Goal: Task Accomplishment & Management: Manage account settings

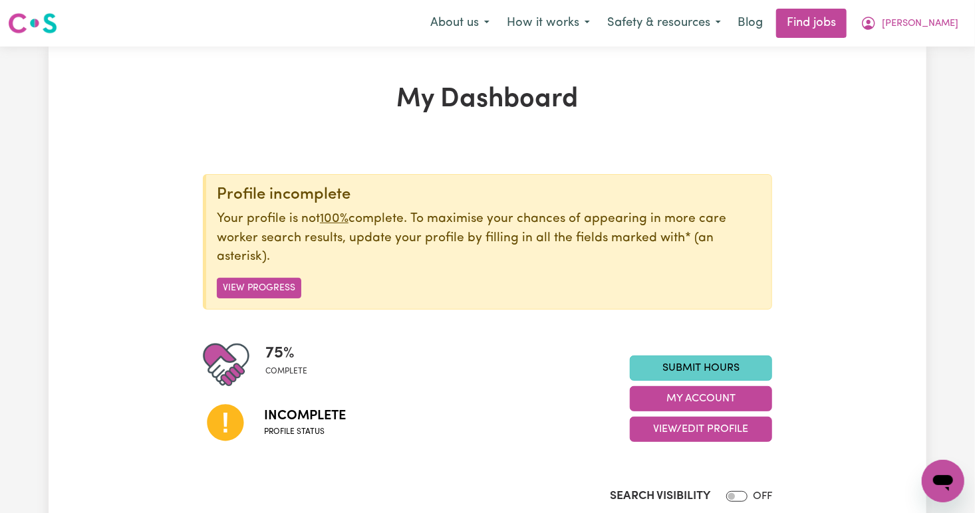
click at [671, 365] on link "Submit Hours" at bounding box center [701, 368] width 142 height 25
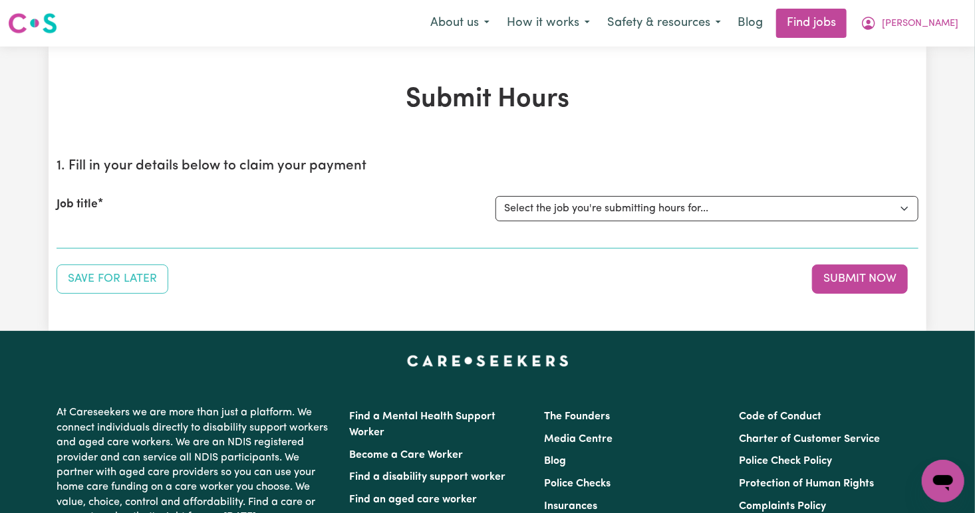
click at [101, 231] on div "Job title Select the job you're submitting hours for..." at bounding box center [488, 208] width 862 height 57
click at [136, 281] on button "Save for Later" at bounding box center [113, 279] width 112 height 29
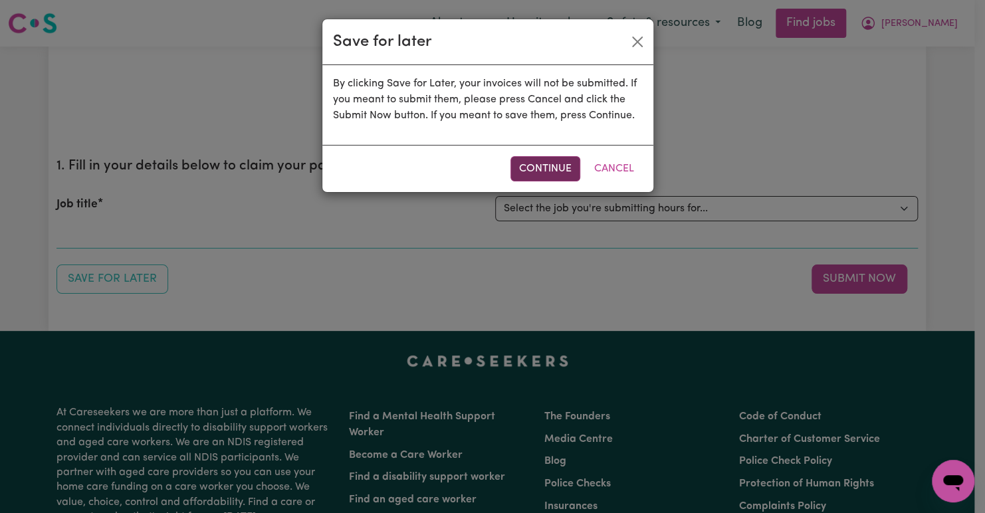
click at [542, 171] on button "Continue" at bounding box center [546, 168] width 70 height 25
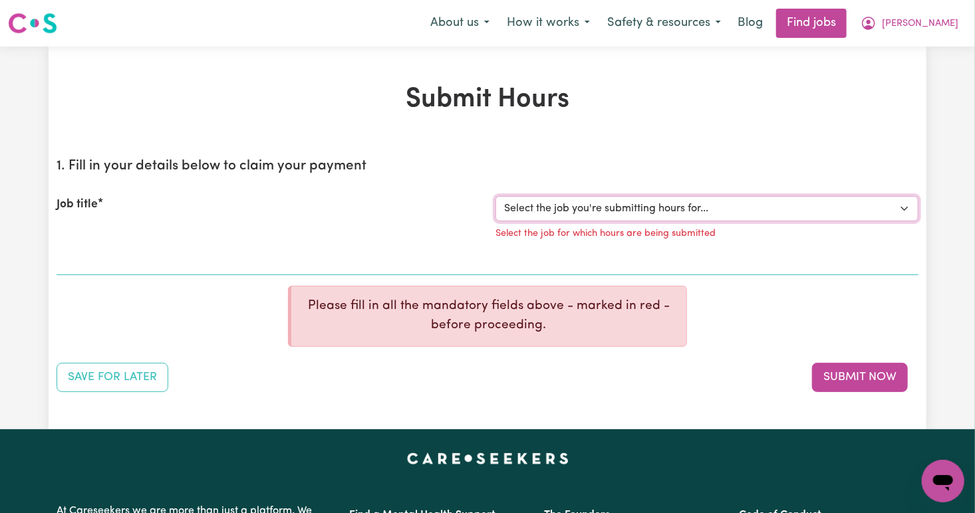
click at [677, 218] on select "Select the job you're submitting hours for..." at bounding box center [706, 208] width 423 height 25
click at [720, 206] on select "Select the job you're submitting hours for..." at bounding box center [706, 208] width 423 height 25
click at [735, 214] on select "Select the job you're submitting hours for..." at bounding box center [706, 208] width 423 height 25
click at [836, 376] on button "Submit Now" at bounding box center [860, 377] width 96 height 29
click at [301, 270] on section "1. Fill in your details below to claim your payment Job title Select the job yo…" at bounding box center [488, 212] width 862 height 128
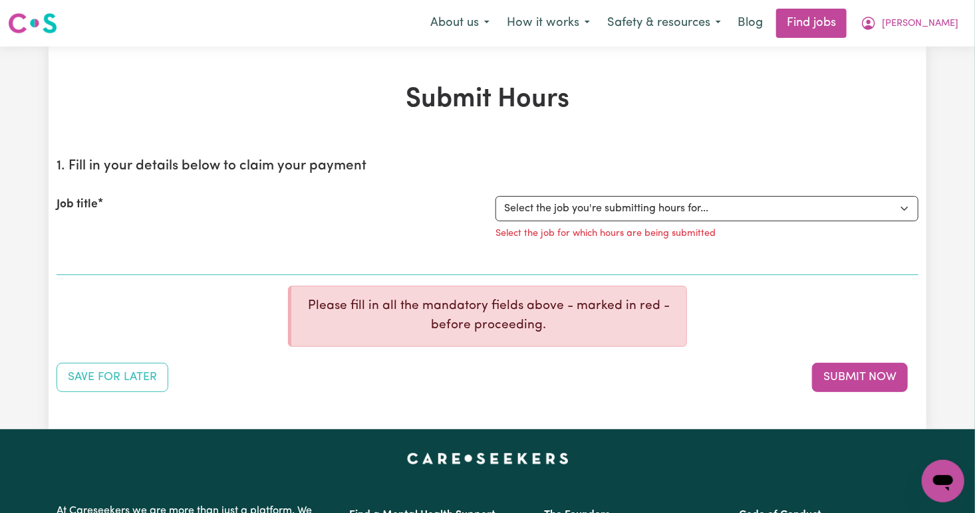
click at [304, 270] on section "1. Fill in your details below to claim your payment Job title Select the job yo…" at bounding box center [488, 212] width 862 height 128
click at [78, 279] on div "1. Fill in your details below to claim your payment Job title Select the job yo…" at bounding box center [488, 270] width 862 height 245
click at [125, 251] on div "Job title Select the job you're submitting hours for... Select the job for whic…" at bounding box center [488, 222] width 862 height 84
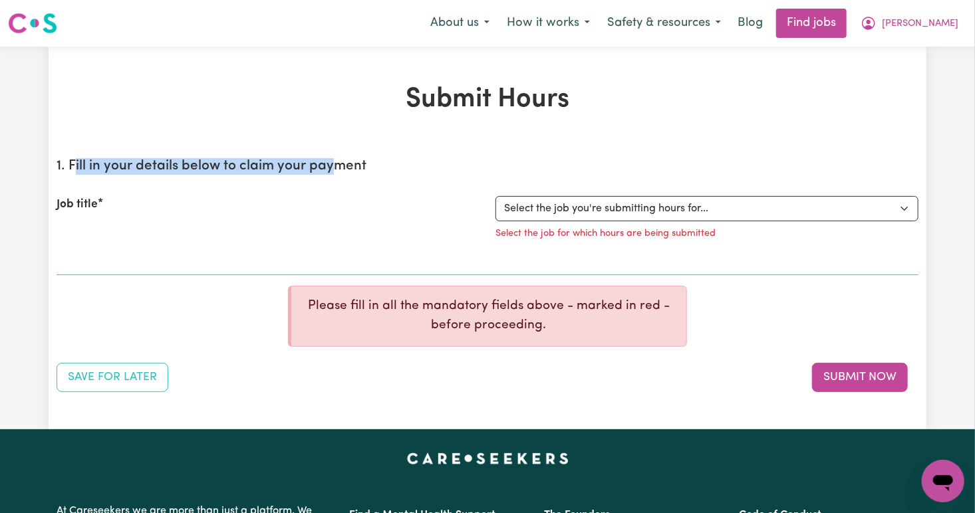
drag, startPoint x: 73, startPoint y: 168, endPoint x: 328, endPoint y: 160, distance: 255.4
click at [328, 160] on h2 "1. Fill in your details below to claim your payment" at bounding box center [488, 166] width 862 height 17
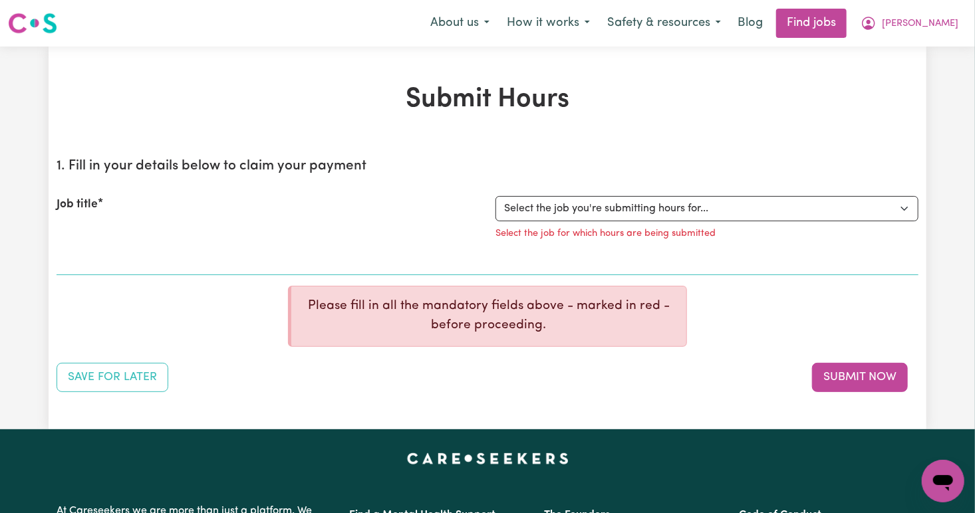
click at [231, 287] on div "1. Fill in your details below to claim your payment Job title Select the job yo…" at bounding box center [488, 270] width 862 height 245
click at [596, 207] on select "Select the job you're submitting hours for..." at bounding box center [706, 208] width 423 height 25
click at [776, 210] on select "Select the job you're submitting hours for..." at bounding box center [706, 208] width 423 height 25
click at [912, 211] on select "Select the job you're submitting hours for..." at bounding box center [706, 208] width 423 height 25
click at [575, 21] on button "How it works" at bounding box center [548, 23] width 100 height 28
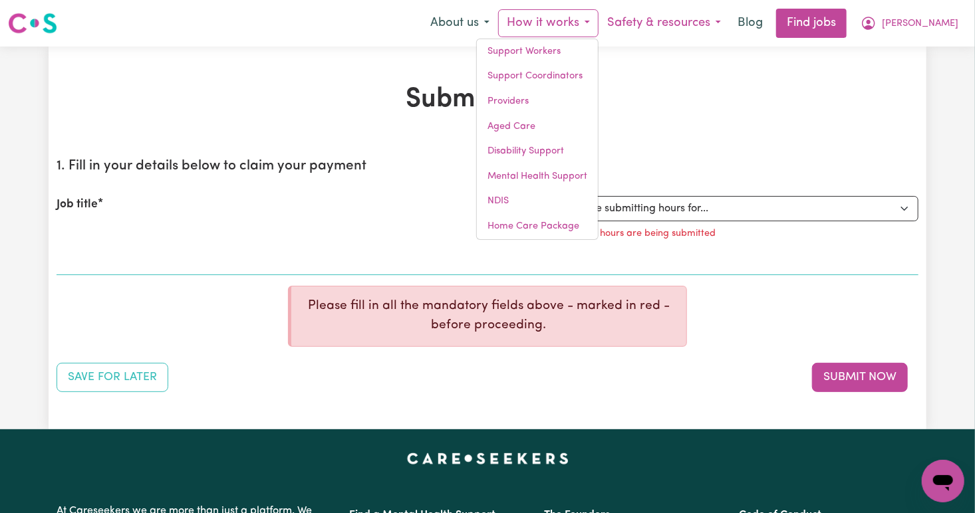
click at [699, 22] on button "Safety & resources" at bounding box center [663, 23] width 131 height 28
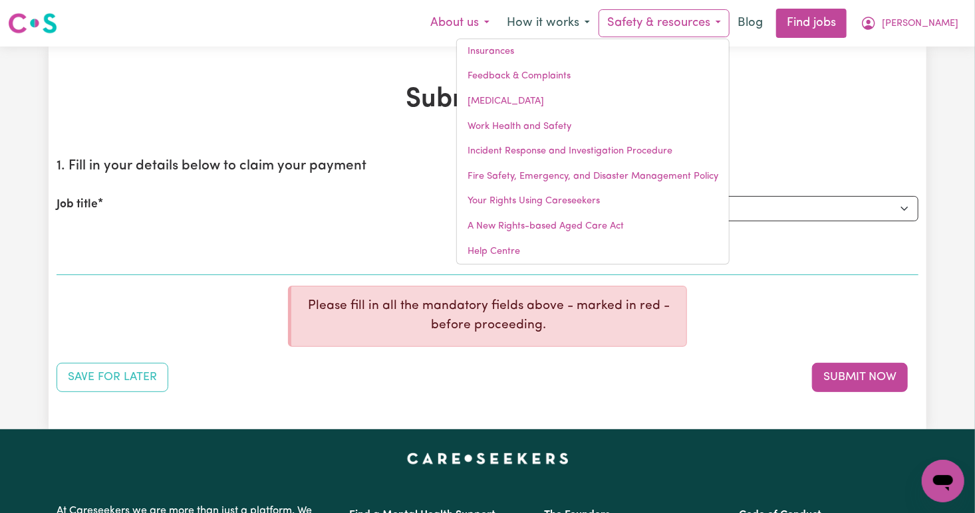
click at [498, 27] on button "About us" at bounding box center [459, 23] width 76 height 28
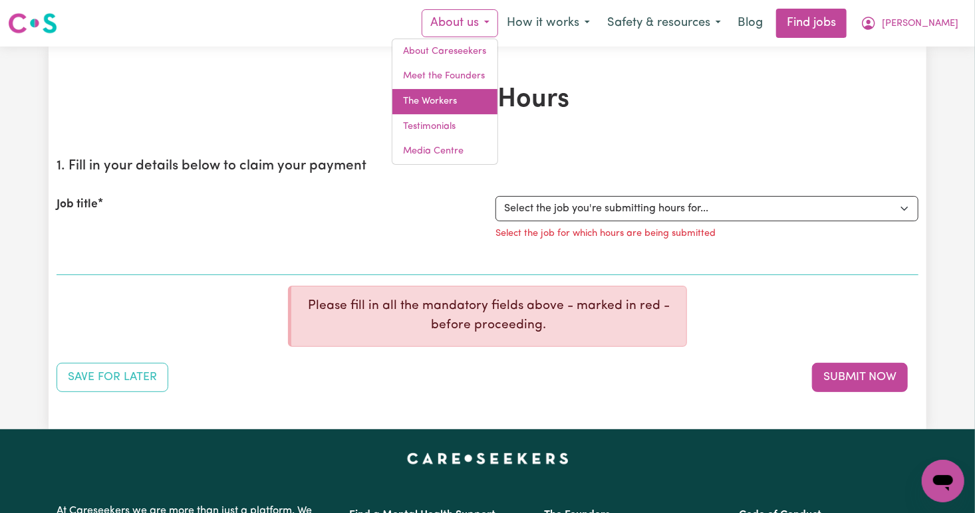
click at [497, 98] on link "The Workers" at bounding box center [444, 101] width 105 height 25
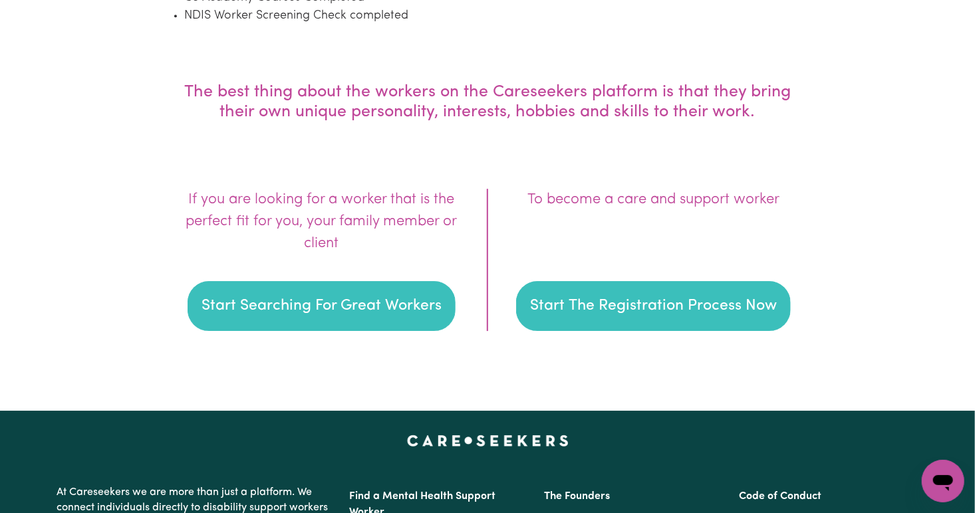
scroll to position [1888, 0]
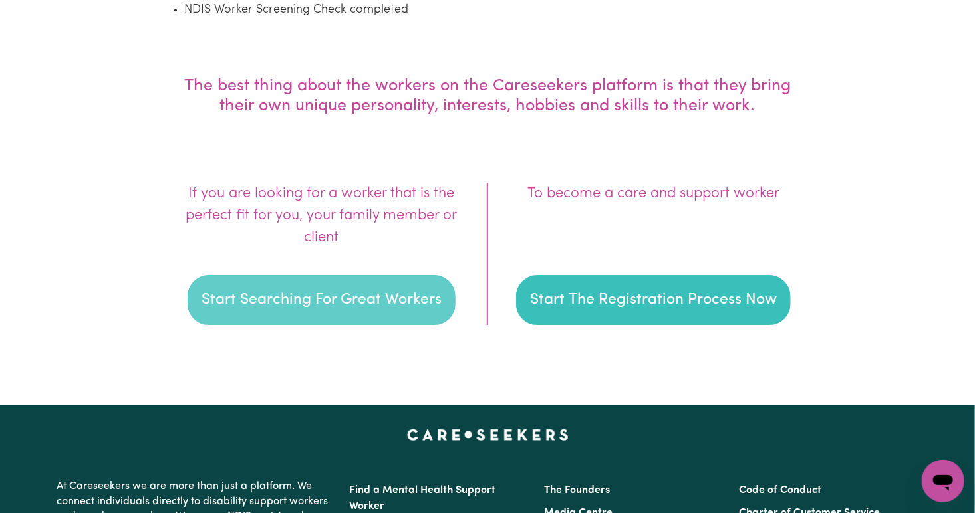
click at [365, 301] on button "Start Searching For Great Workers" at bounding box center [321, 300] width 268 height 51
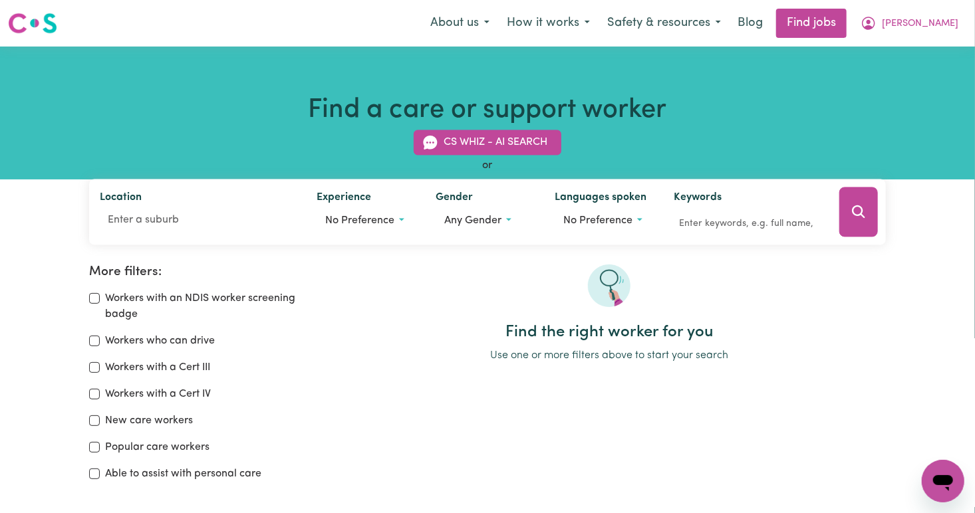
click at [365, 301] on div at bounding box center [609, 294] width 552 height 58
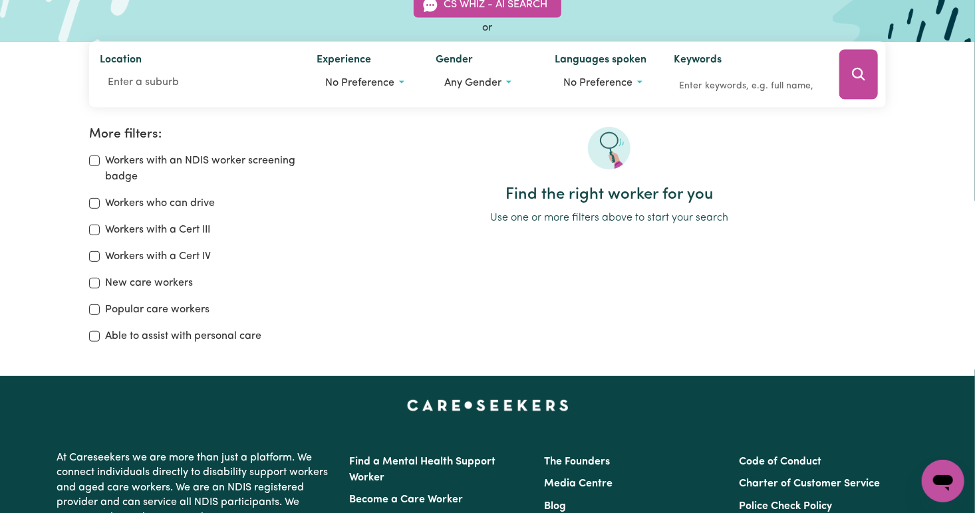
scroll to position [135, 0]
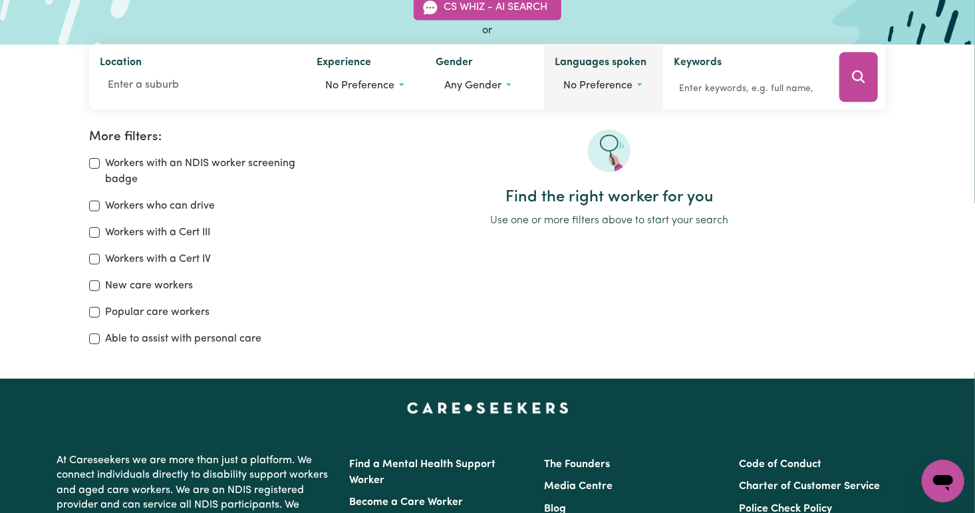
click at [628, 83] on span "No preference" at bounding box center [597, 86] width 69 height 11
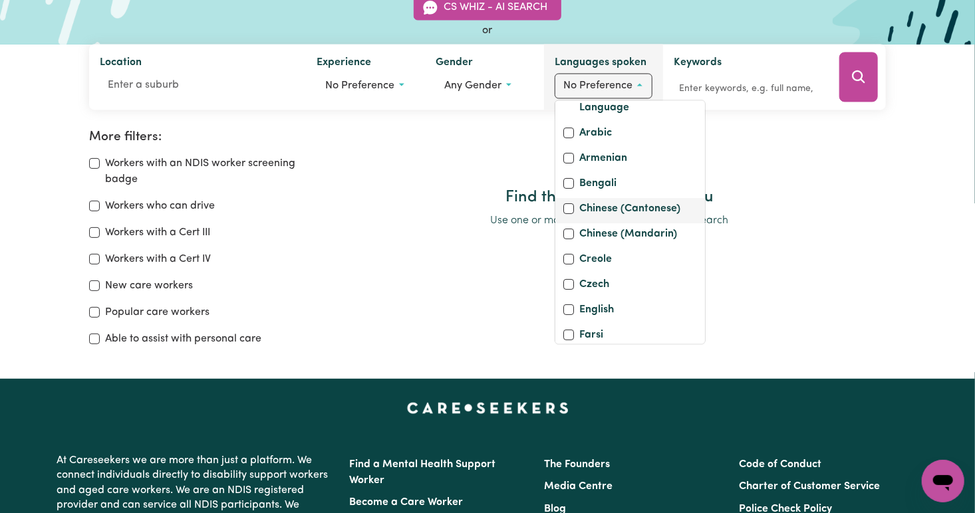
scroll to position [51, 0]
click at [572, 239] on input "Chinese (Mandarin)" at bounding box center [568, 234] width 11 height 11
checkbox input "true"
checkbox input "false"
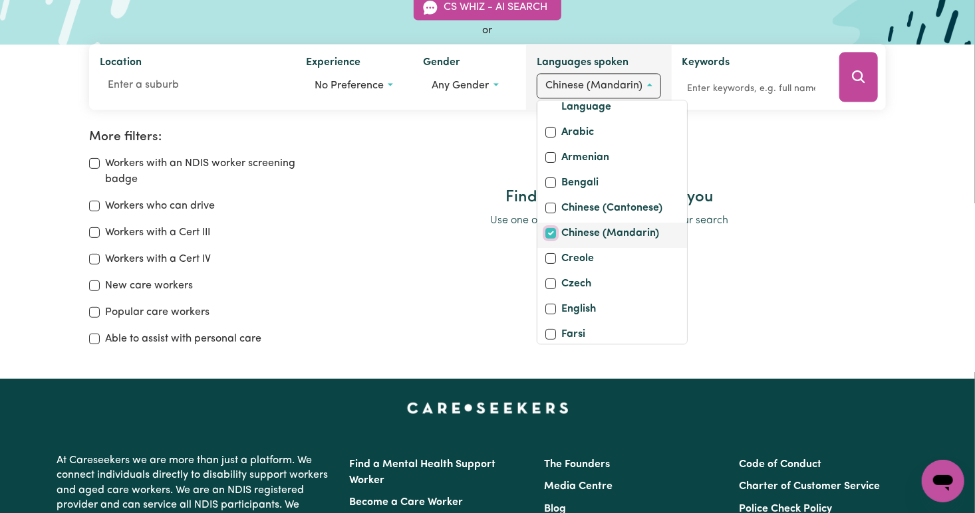
scroll to position [35, 0]
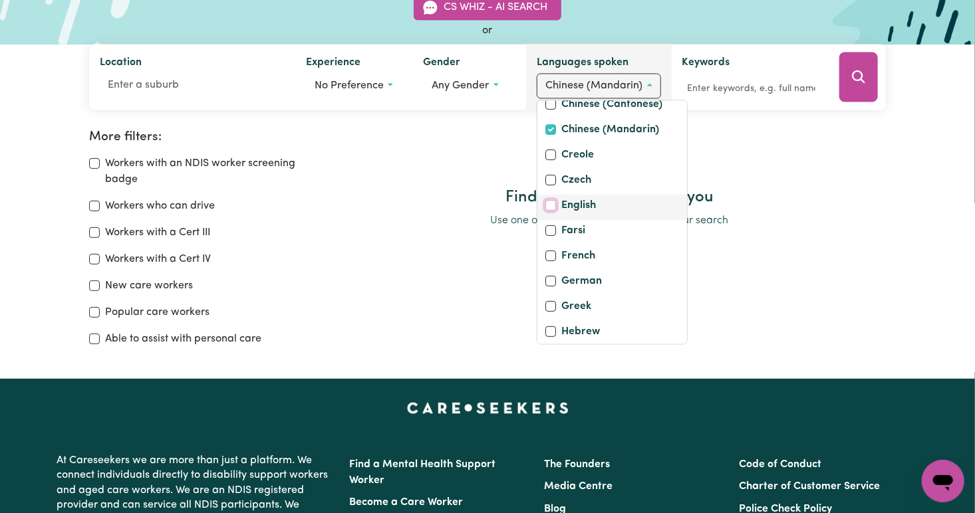
click at [548, 211] on input "English" at bounding box center [550, 206] width 11 height 11
checkbox input "true"
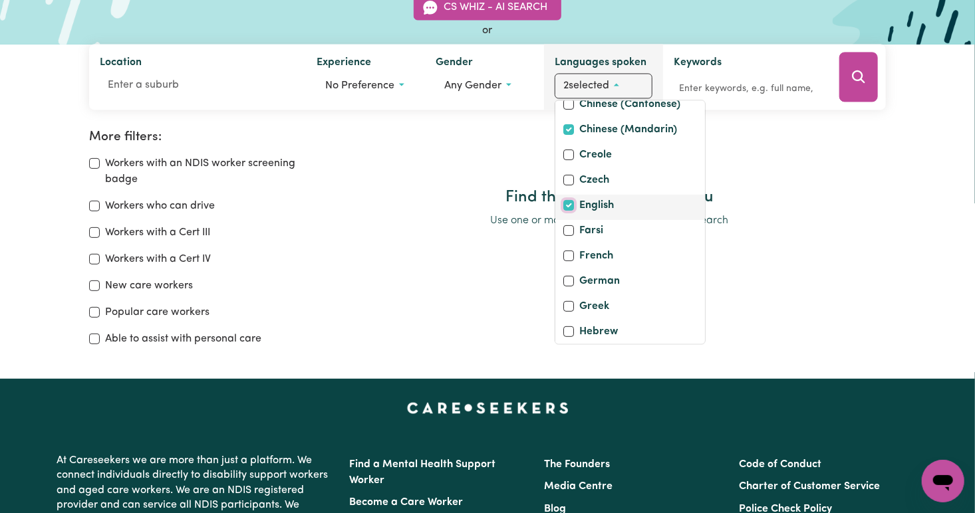
scroll to position [186, 0]
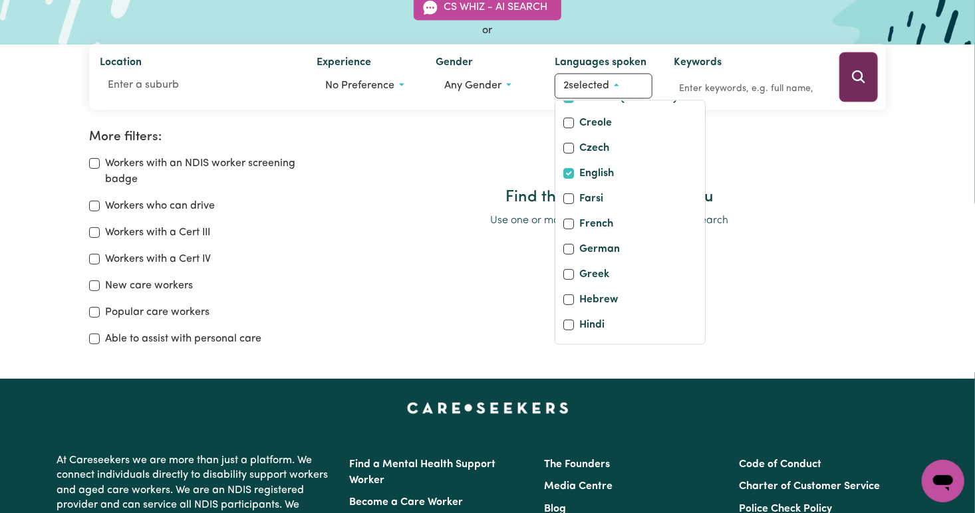
click at [862, 83] on icon "Search" at bounding box center [858, 77] width 16 height 16
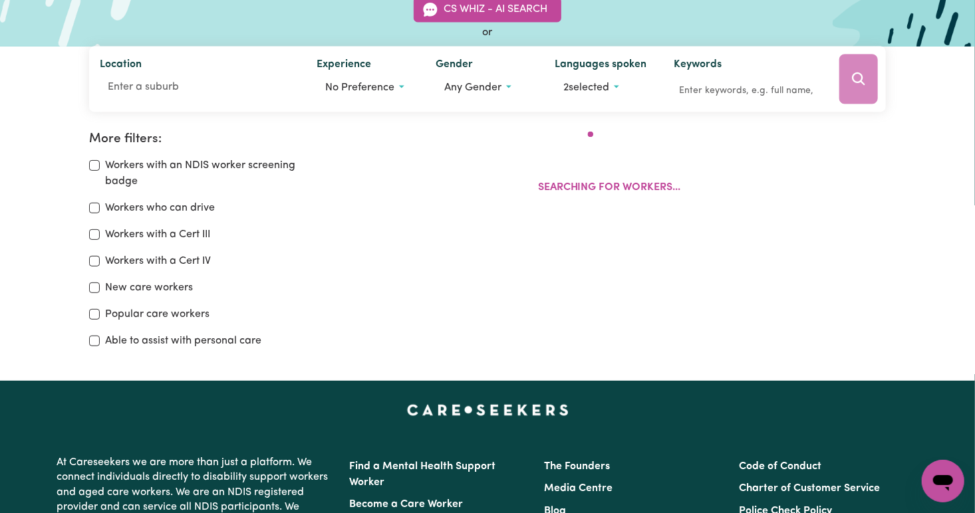
scroll to position [132, 0]
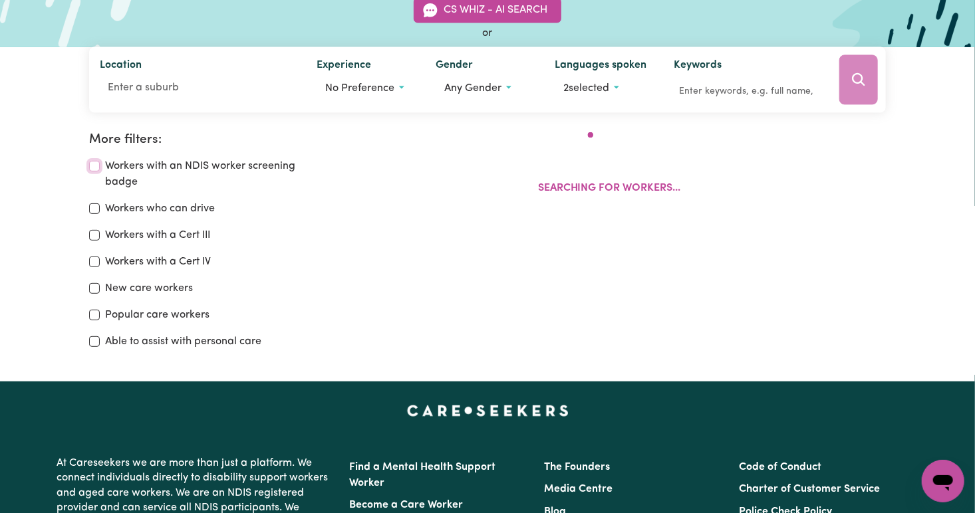
click at [92, 165] on input "Workers with an NDIS worker screening badge" at bounding box center [94, 166] width 11 height 11
checkbox input "true"
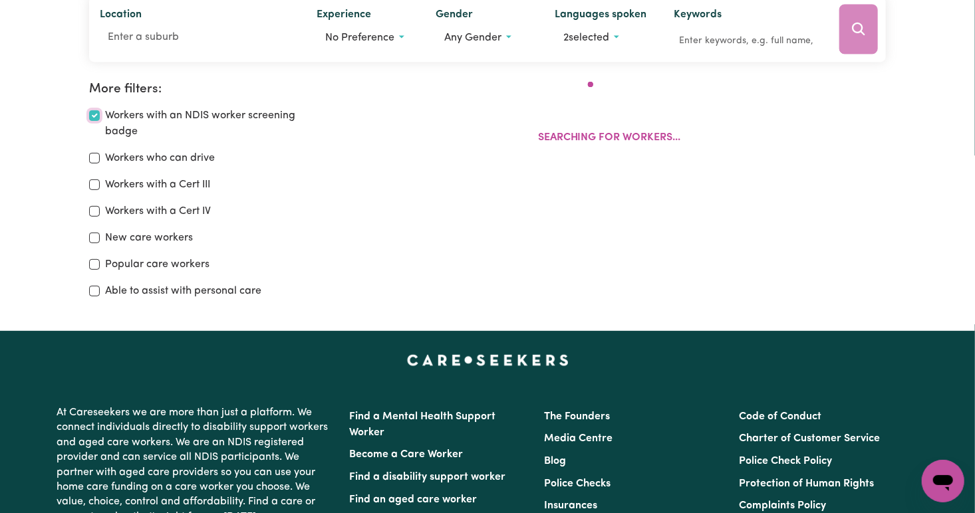
scroll to position [222, 0]
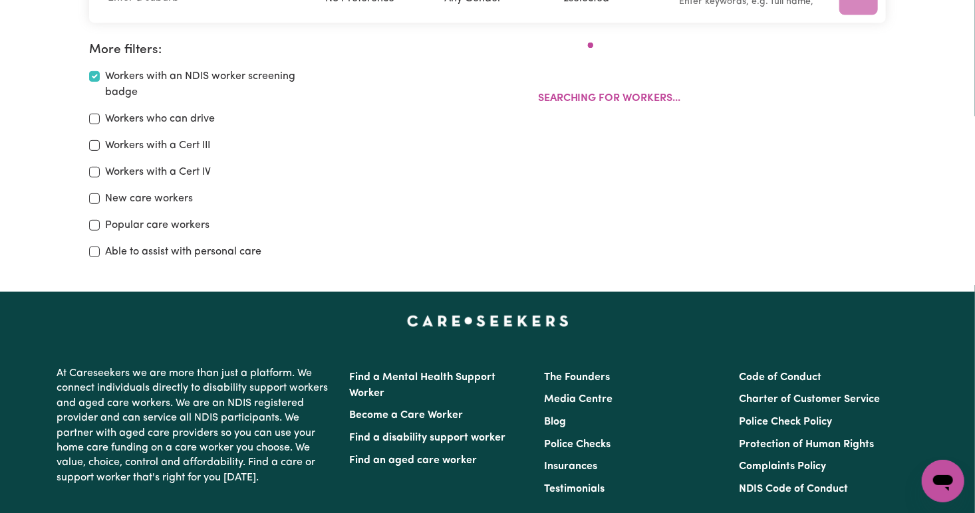
click at [92, 125] on div "Workers who can drive" at bounding box center [203, 119] width 228 height 16
click at [94, 116] on input "Workers who can drive" at bounding box center [94, 119] width 11 height 11
checkbox input "true"
click at [96, 148] on input "Workers with a Cert III" at bounding box center [94, 145] width 11 height 11
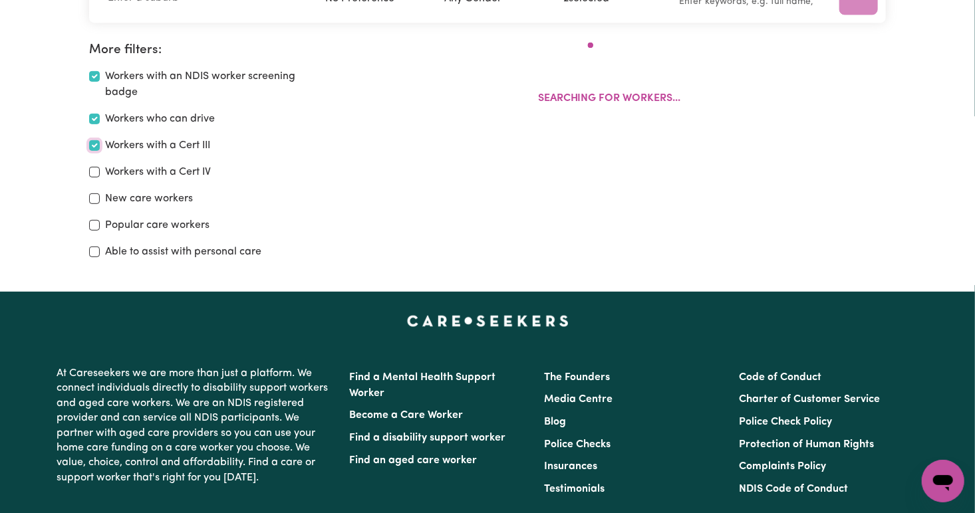
checkbox input "true"
click at [99, 199] on input "New care workers" at bounding box center [94, 198] width 11 height 11
checkbox input "true"
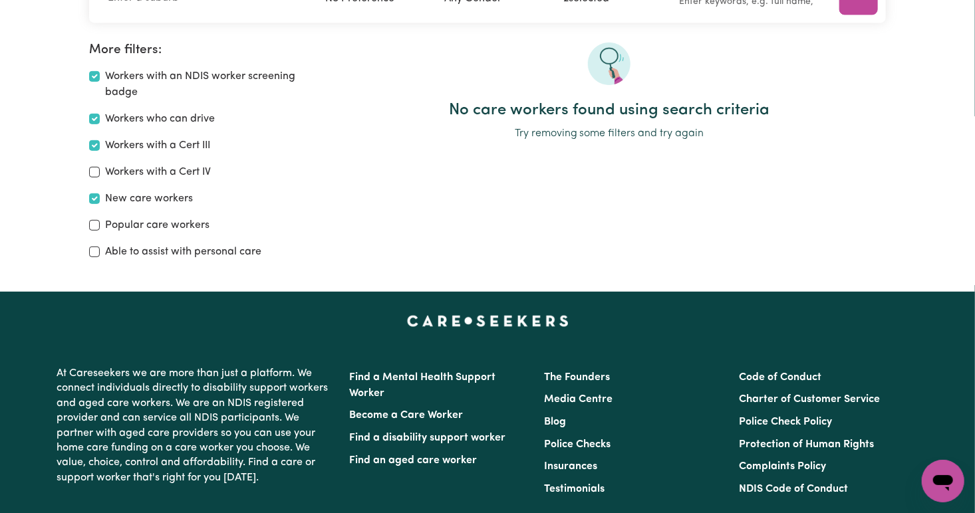
click at [306, 235] on div "Workers with an NDIS worker screening badge Workers who can drive Workers with …" at bounding box center [203, 163] width 228 height 191
click at [99, 254] on input "Able to assist with personal care" at bounding box center [94, 252] width 11 height 11
checkbox input "true"
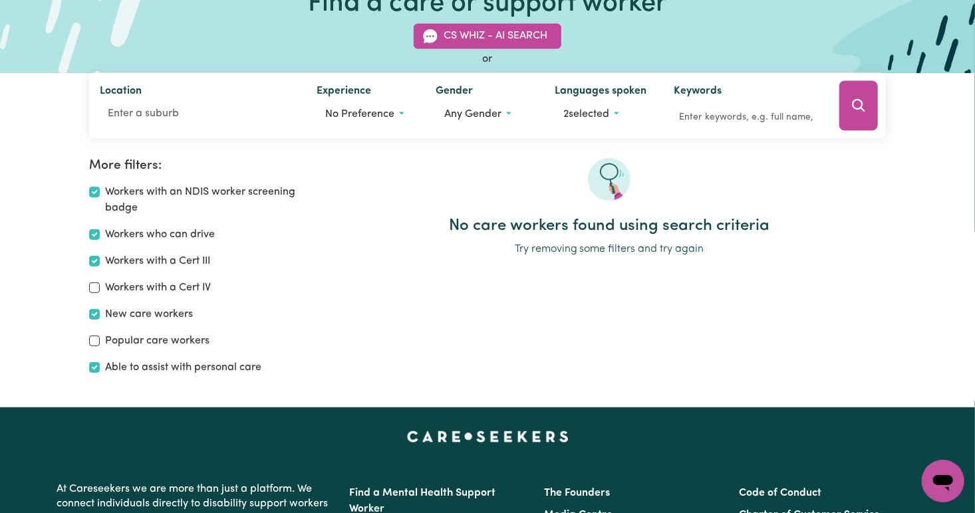
scroll to position [103, 0]
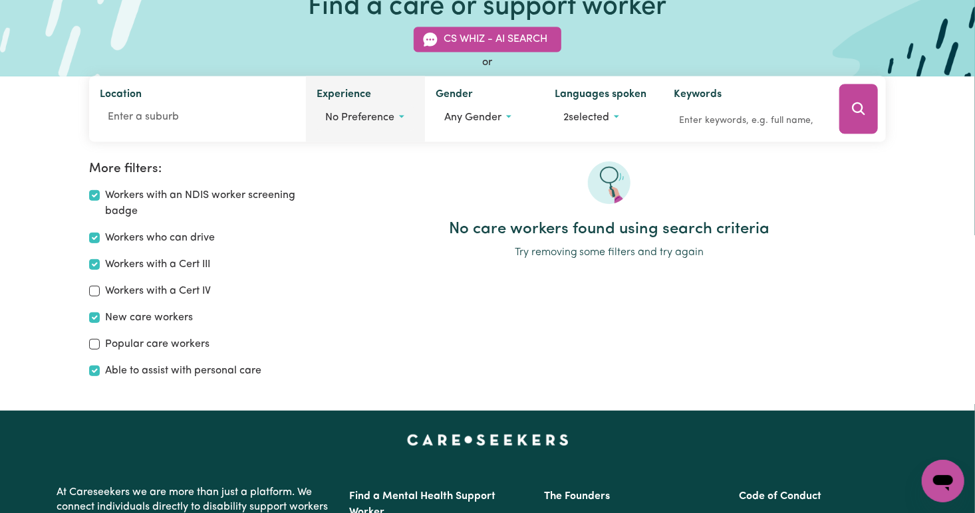
drag, startPoint x: 862, startPoint y: 139, endPoint x: 393, endPoint y: 117, distance: 469.8
click at [393, 117] on span "No preference" at bounding box center [359, 118] width 69 height 11
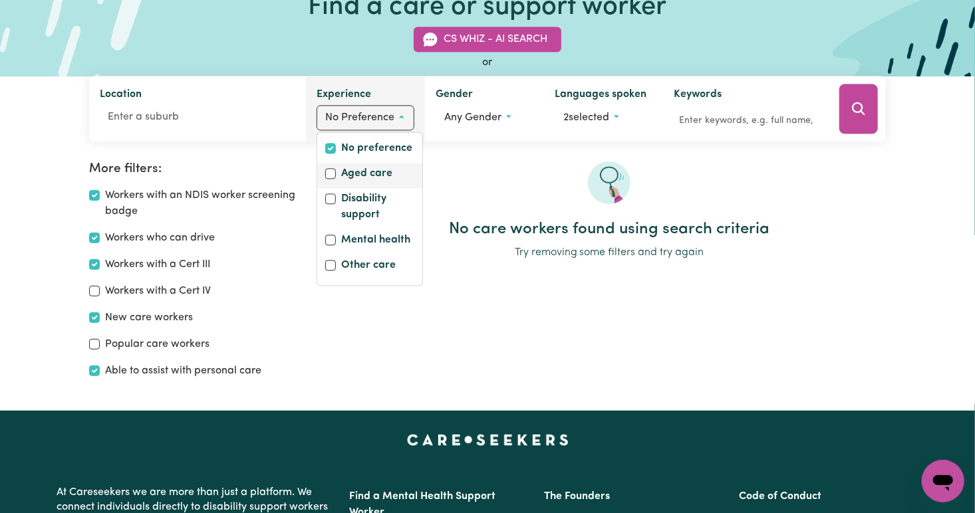
click at [394, 169] on div "Aged care" at bounding box center [369, 175] width 89 height 19
click at [328, 173] on input "Aged care" at bounding box center [330, 174] width 11 height 11
checkbox input "true"
checkbox input "false"
click at [388, 199] on label "Disability support" at bounding box center [377, 208] width 73 height 35
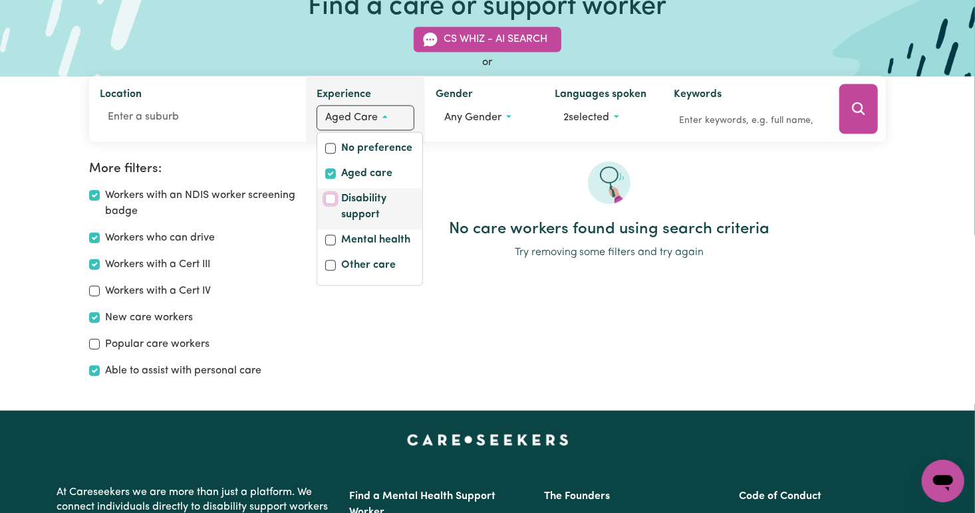
click at [336, 199] on input "Disability support" at bounding box center [330, 199] width 11 height 11
checkbox input "true"
click at [332, 271] on div "Other care" at bounding box center [369, 267] width 89 height 19
click at [333, 265] on input "Other care" at bounding box center [330, 266] width 11 height 11
checkbox input "true"
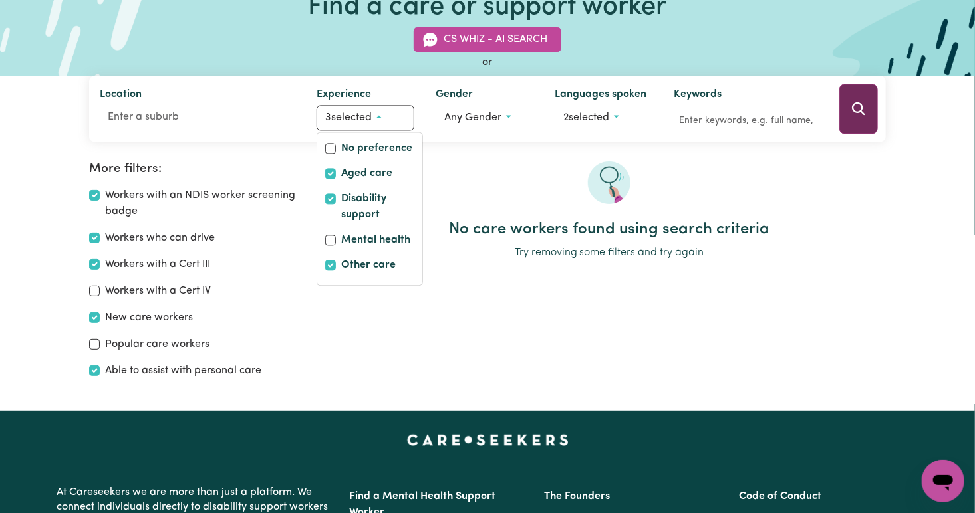
click at [865, 114] on icon "Search" at bounding box center [858, 109] width 16 height 16
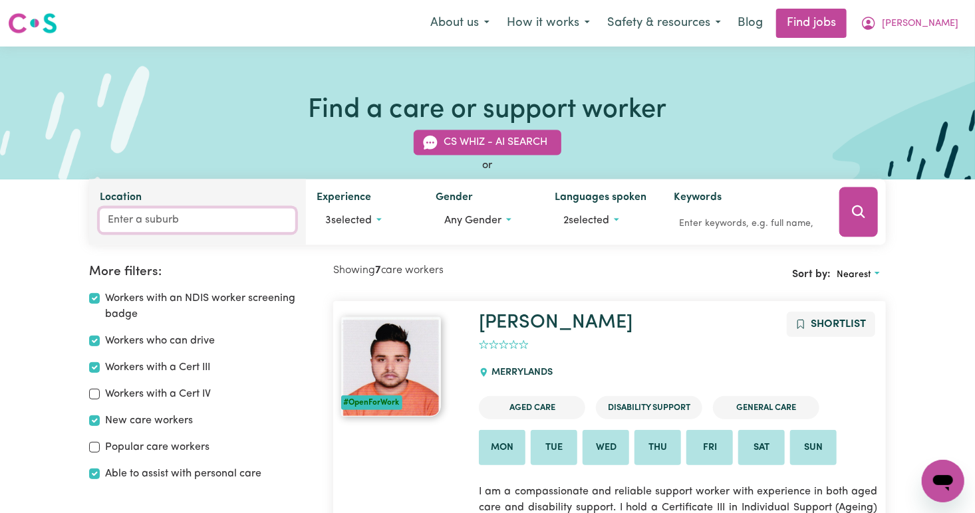
click at [138, 224] on input "Location" at bounding box center [197, 221] width 195 height 24
type input "balwyn"
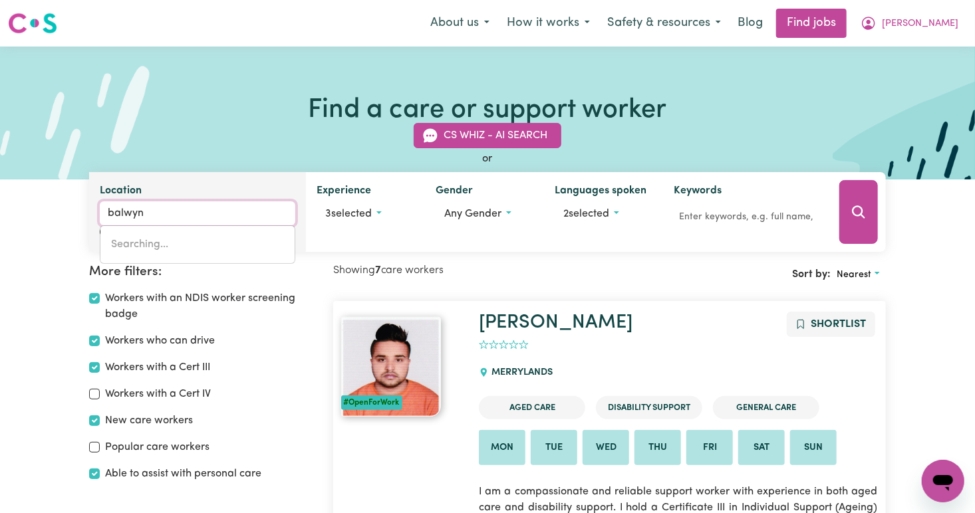
type input "balwyn, [GEOGRAPHIC_DATA], 3103"
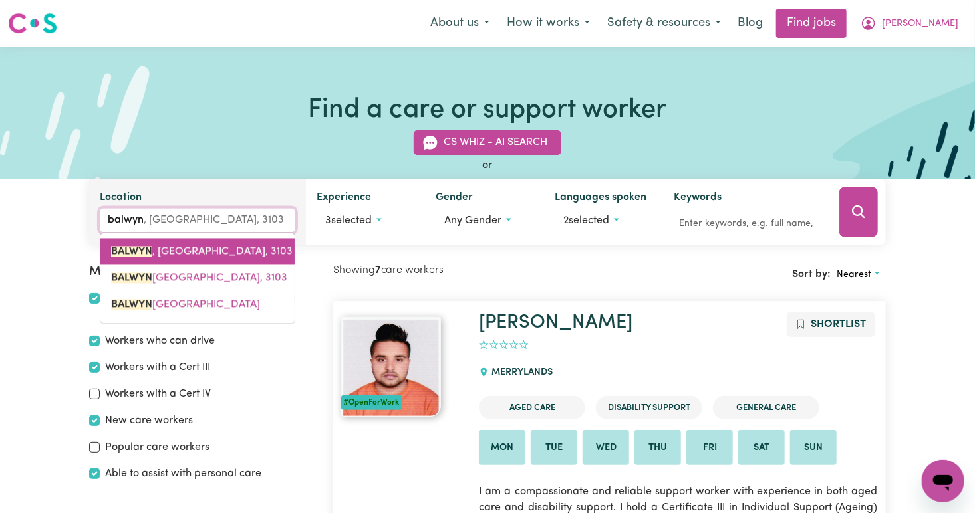
click at [192, 258] on link "BALWYN , [GEOGRAPHIC_DATA], 3103" at bounding box center [197, 252] width 194 height 27
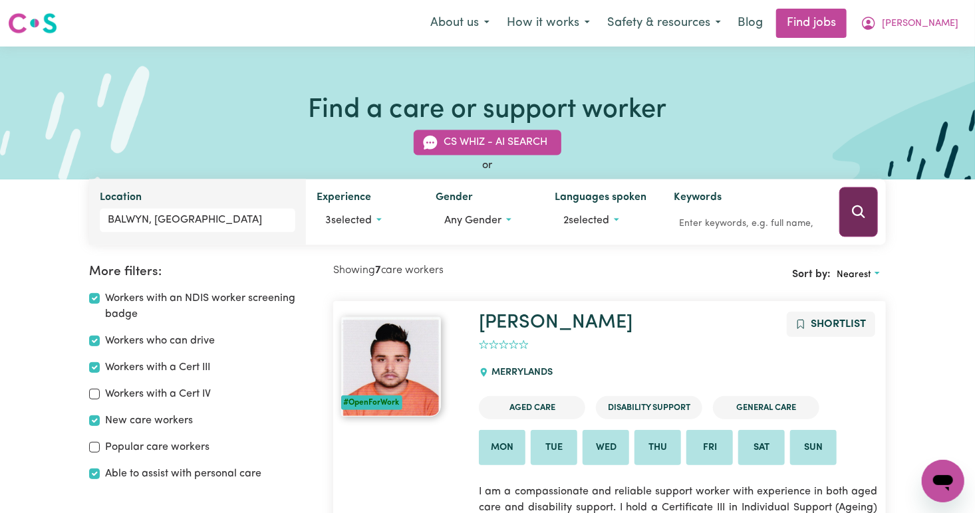
click at [856, 215] on icon "Search" at bounding box center [858, 212] width 16 height 16
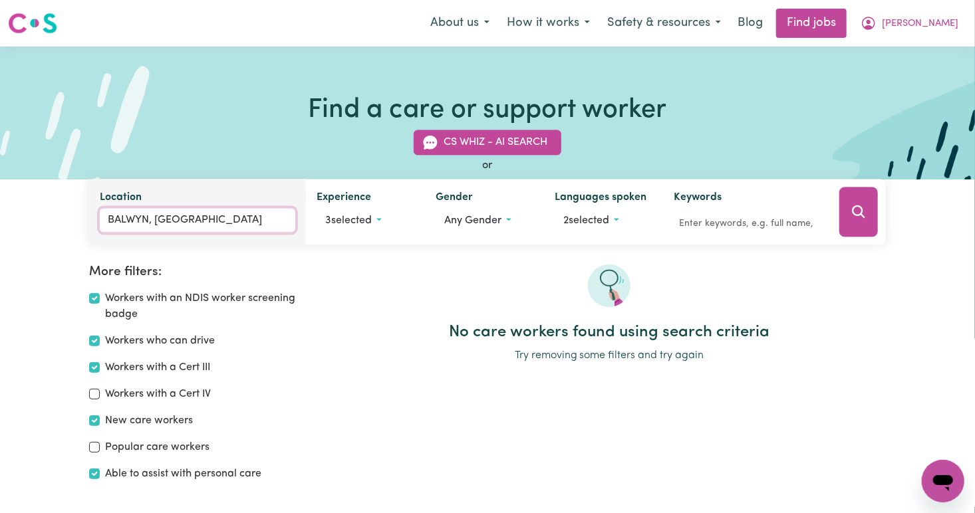
type input "BALWYN, [GEOGRAPHIC_DATA], 3103"
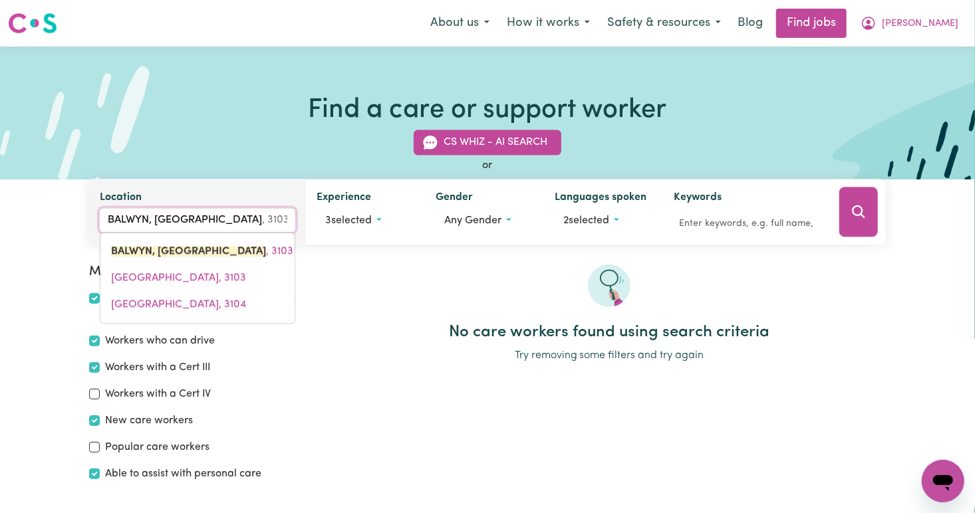
drag, startPoint x: 218, startPoint y: 223, endPoint x: 110, endPoint y: 229, distance: 107.8
click at [110, 229] on input "BALWYN, [GEOGRAPHIC_DATA]" at bounding box center [197, 221] width 195 height 24
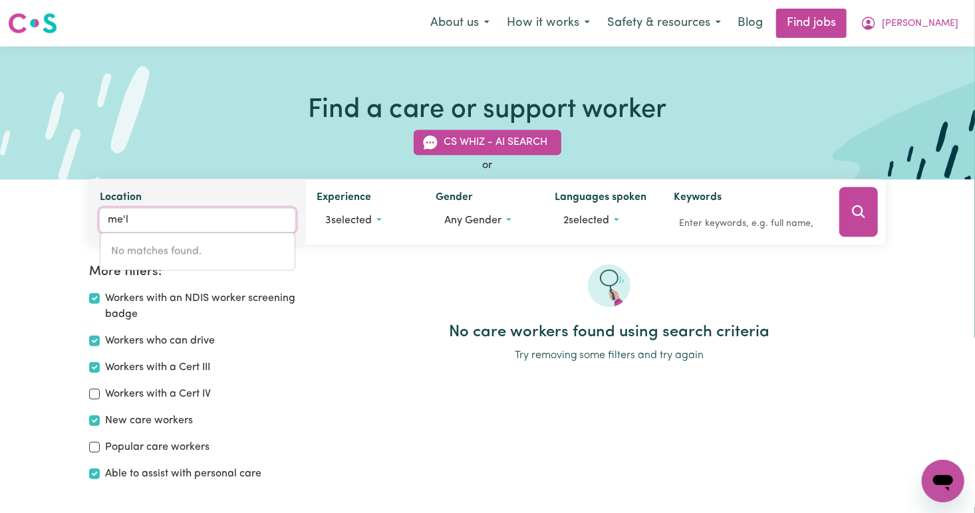
type input "[PERSON_NAME]"
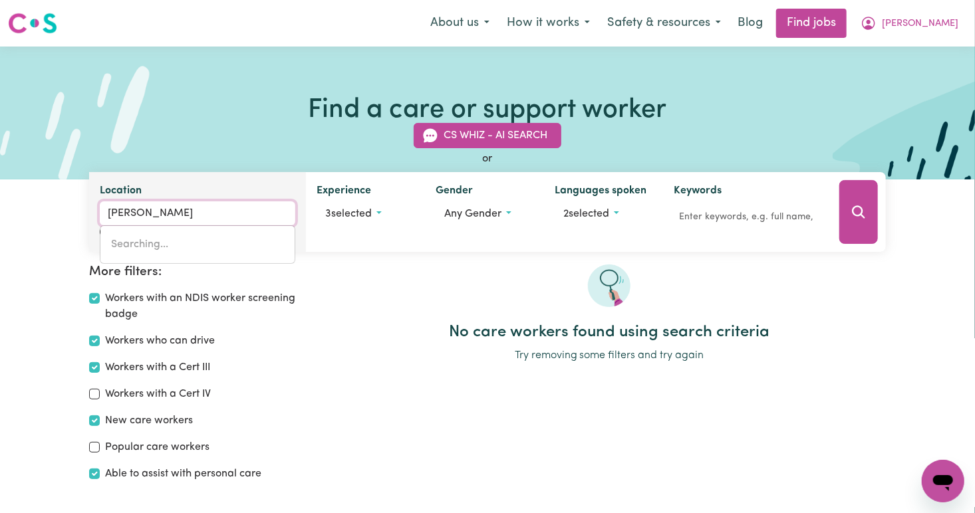
type input "melALEUCA, [GEOGRAPHIC_DATA], 6079"
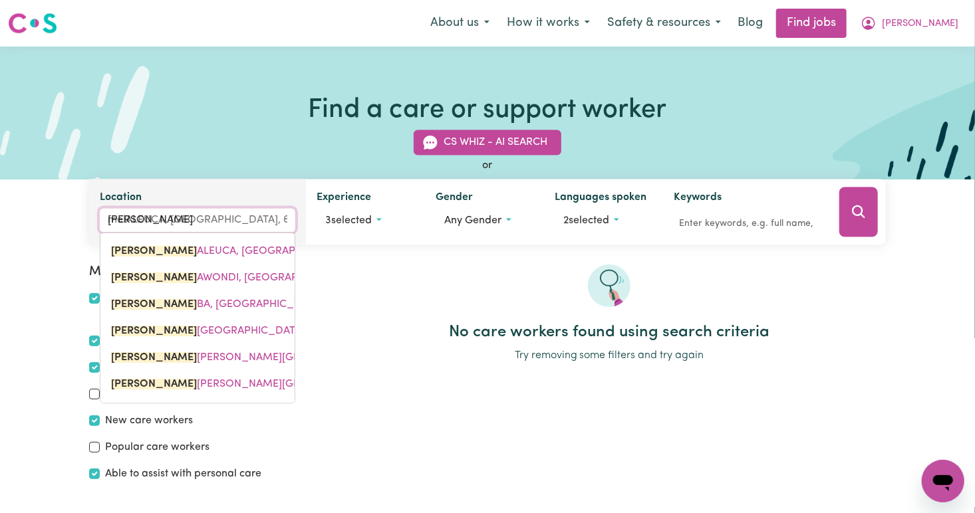
type input "me"
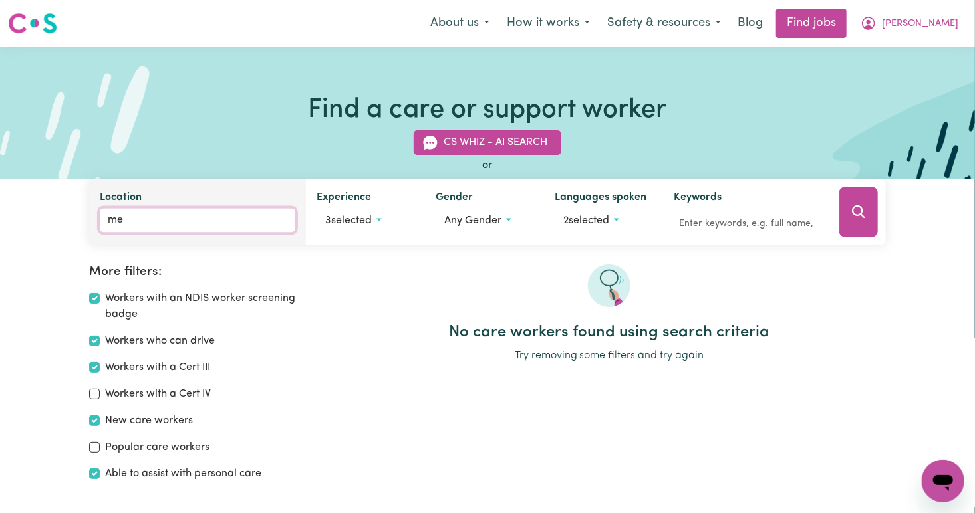
type input "m"
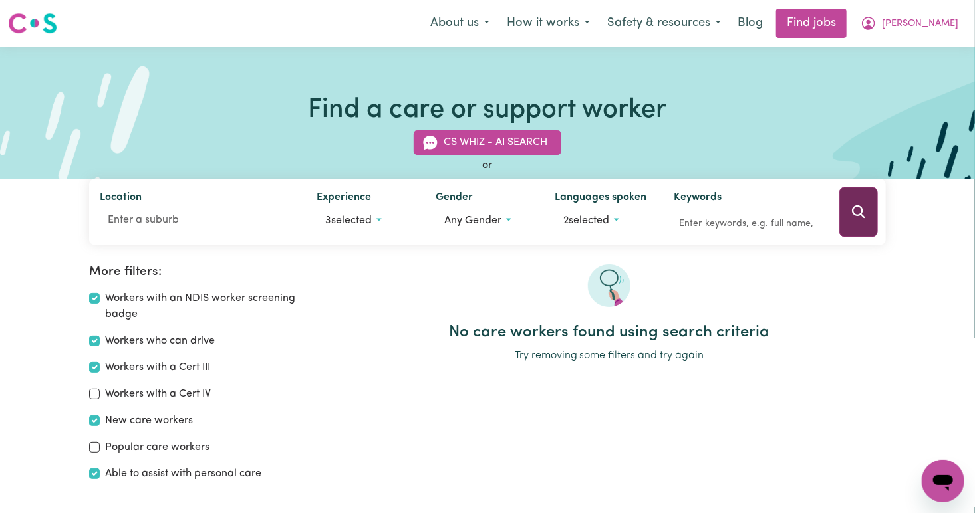
click at [866, 229] on button "Search" at bounding box center [858, 212] width 39 height 50
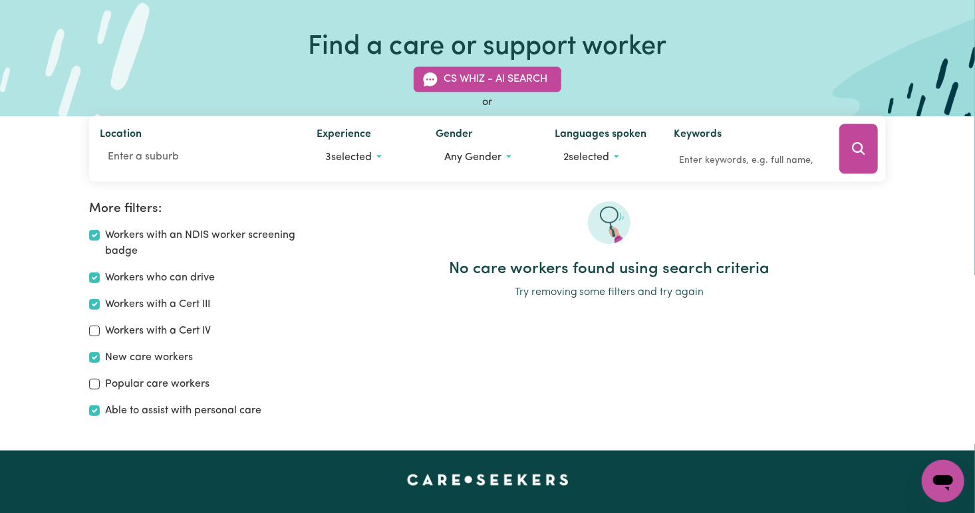
scroll to position [62, 0]
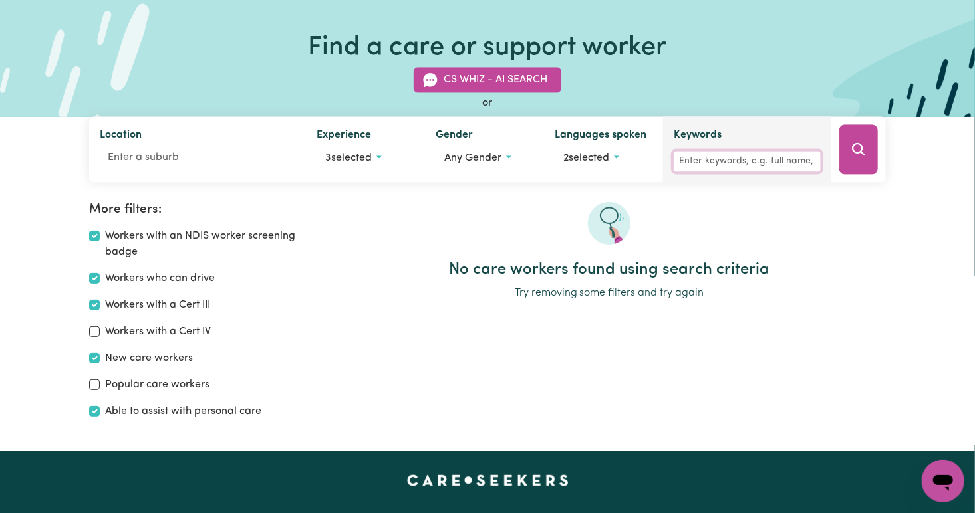
click at [756, 168] on input "Keywords" at bounding box center [746, 162] width 147 height 21
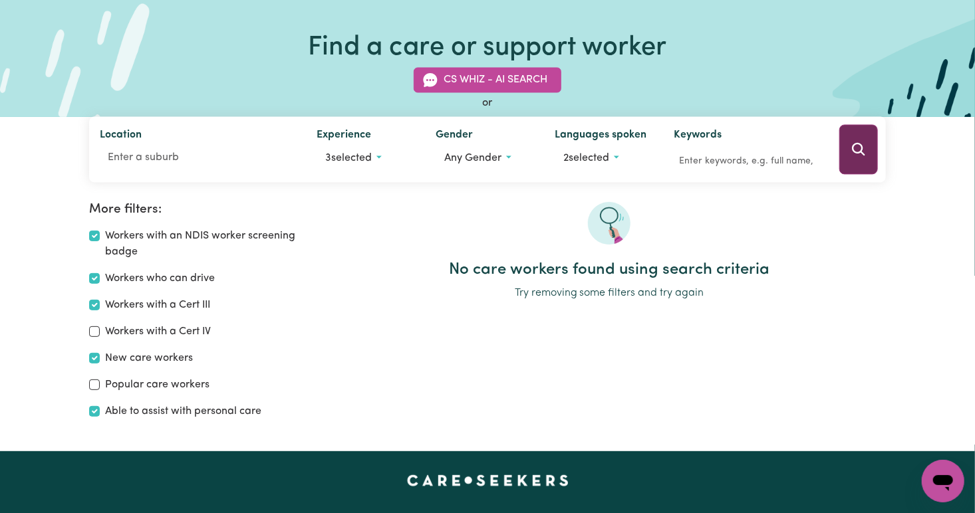
click at [847, 160] on button "Search" at bounding box center [858, 150] width 39 height 50
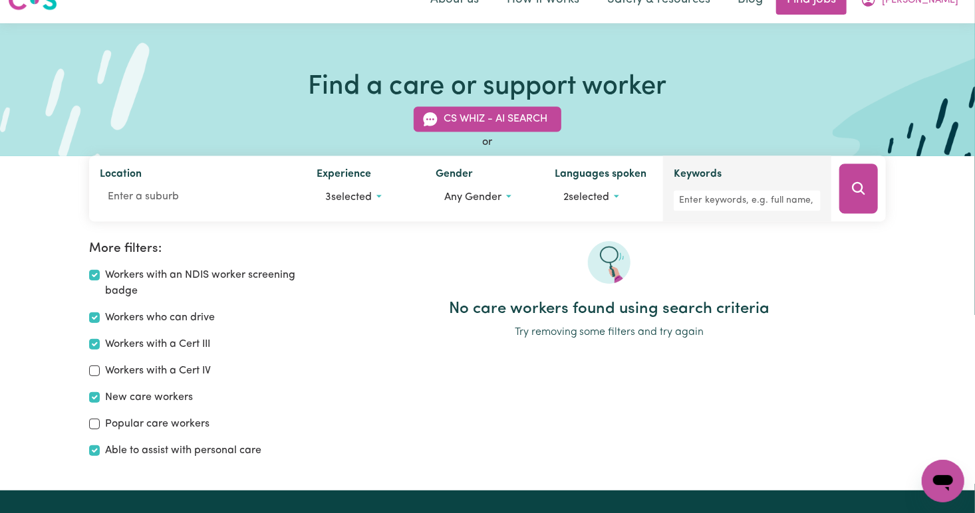
scroll to position [21, 0]
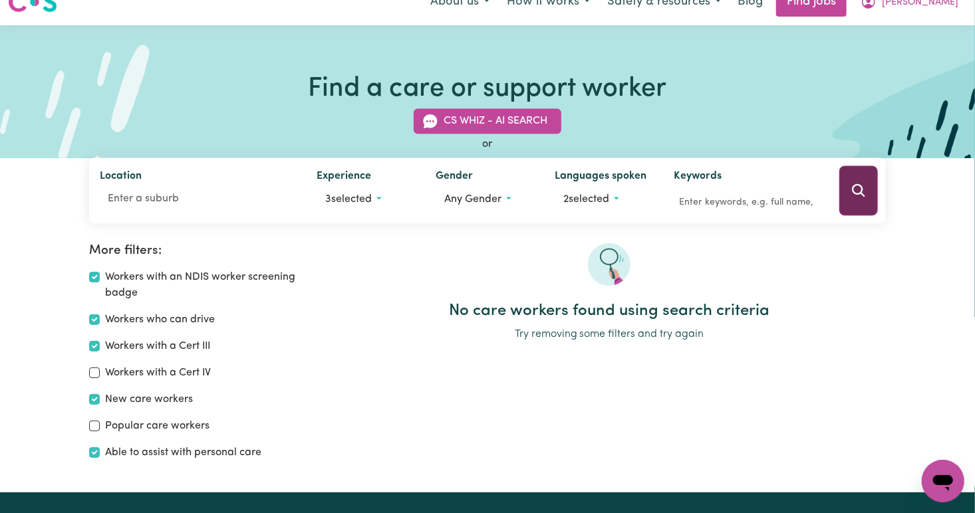
click at [865, 201] on button "Search" at bounding box center [858, 191] width 39 height 50
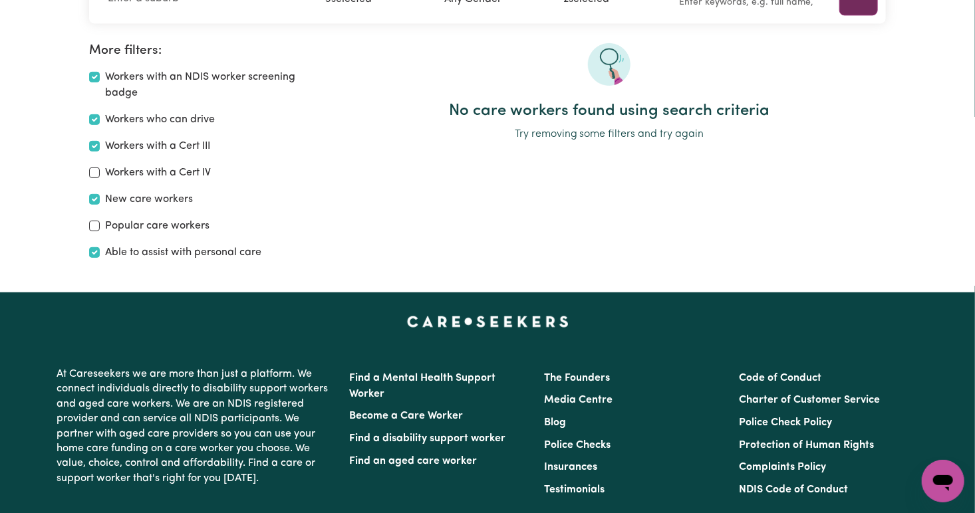
scroll to position [0, 0]
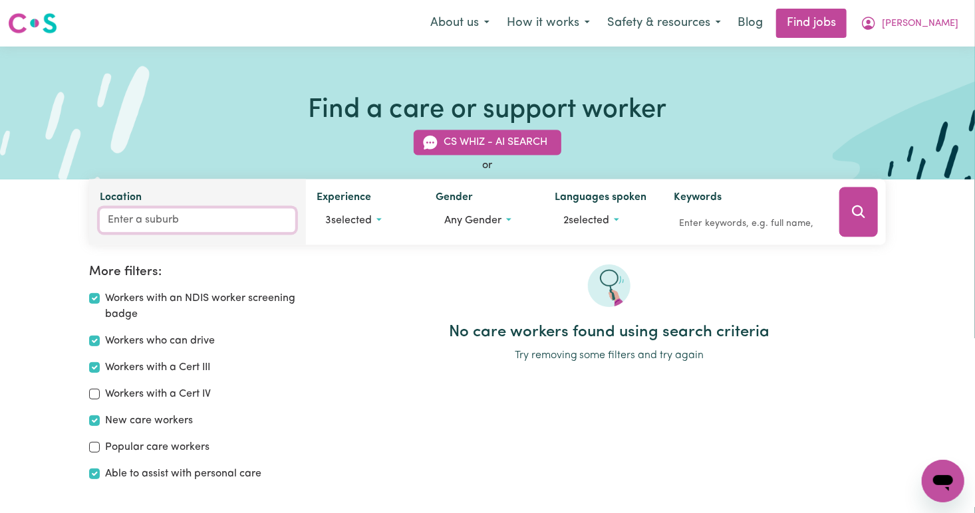
click at [155, 225] on input "Location" at bounding box center [197, 221] width 195 height 24
type input "vic"
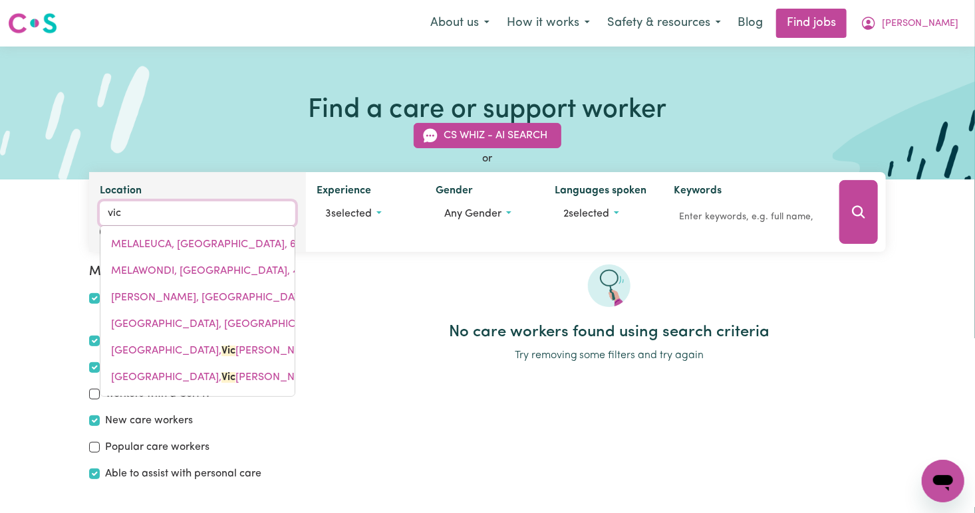
type input "[PERSON_NAME][GEOGRAPHIC_DATA], [GEOGRAPHIC_DATA]"
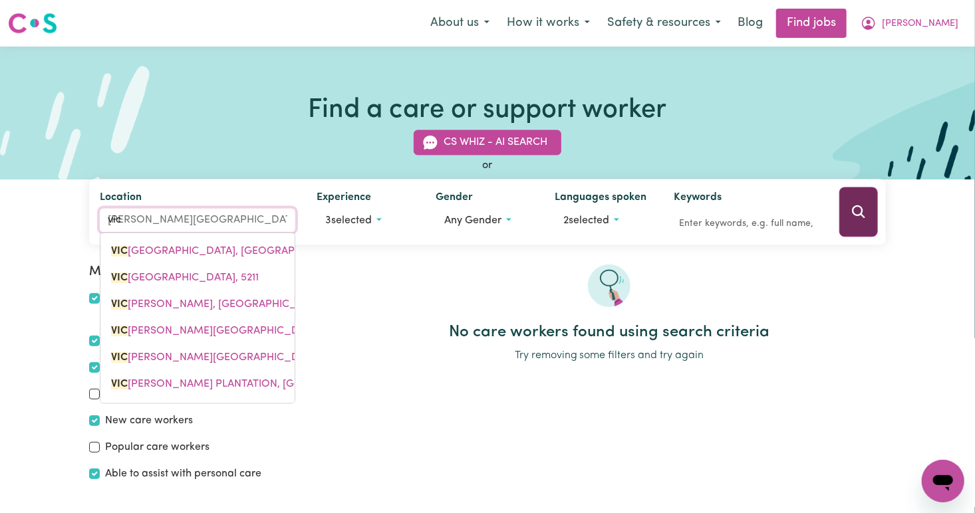
type input "vic"
click at [865, 208] on icon "Search" at bounding box center [858, 212] width 16 height 16
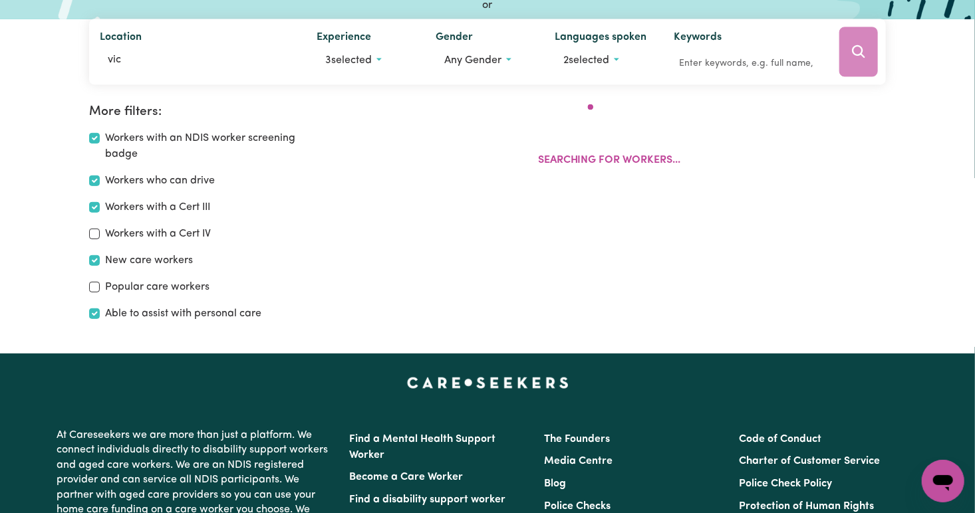
scroll to position [222, 0]
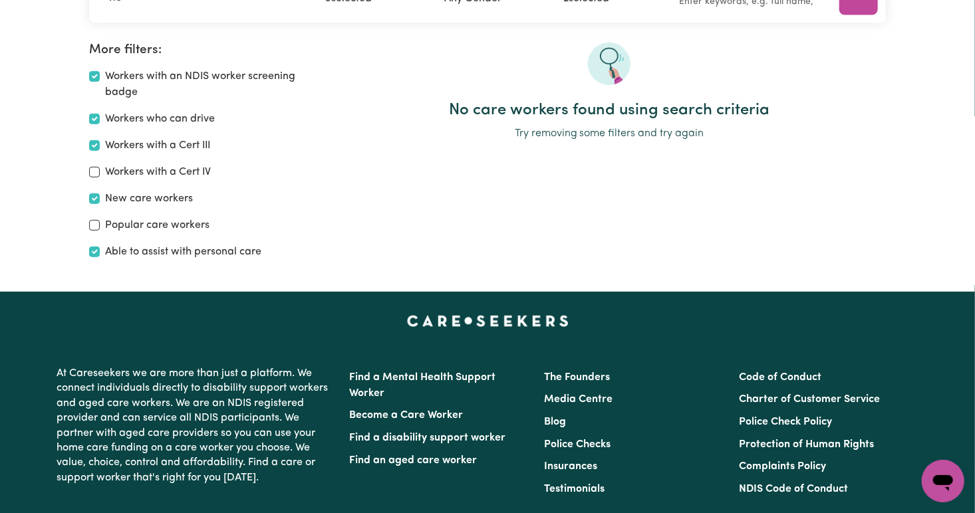
drag, startPoint x: 849, startPoint y: 1, endPoint x: 739, endPoint y: 94, distance: 144.4
click at [739, 94] on div at bounding box center [609, 72] width 552 height 58
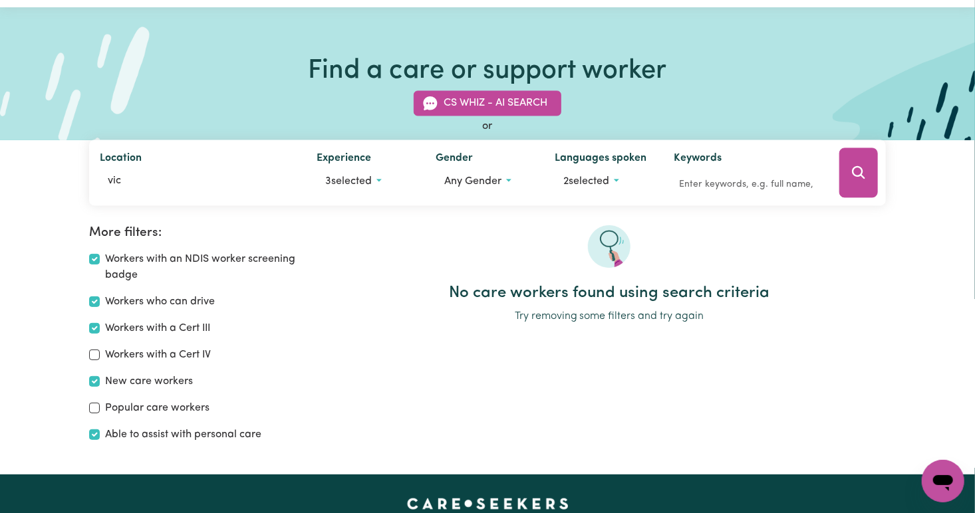
scroll to position [39, 0]
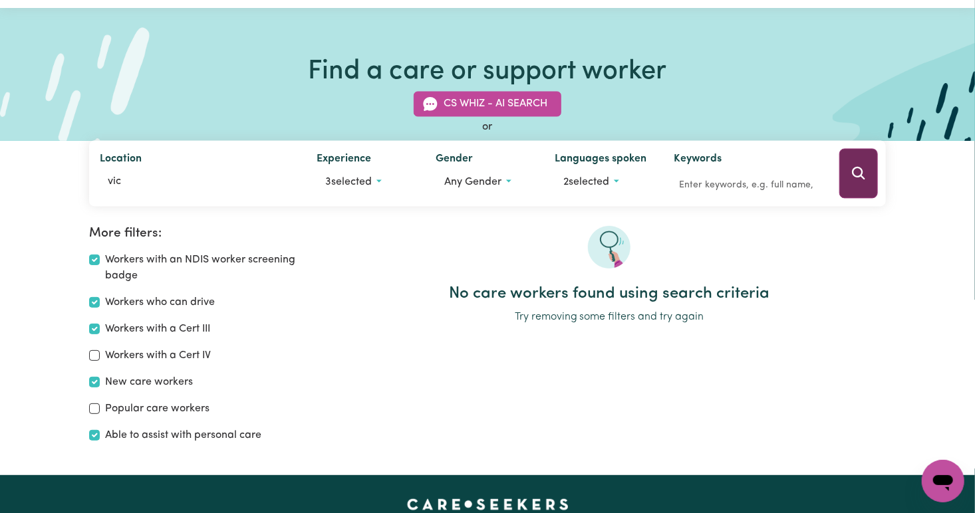
click at [854, 174] on icon "Search" at bounding box center [858, 173] width 13 height 13
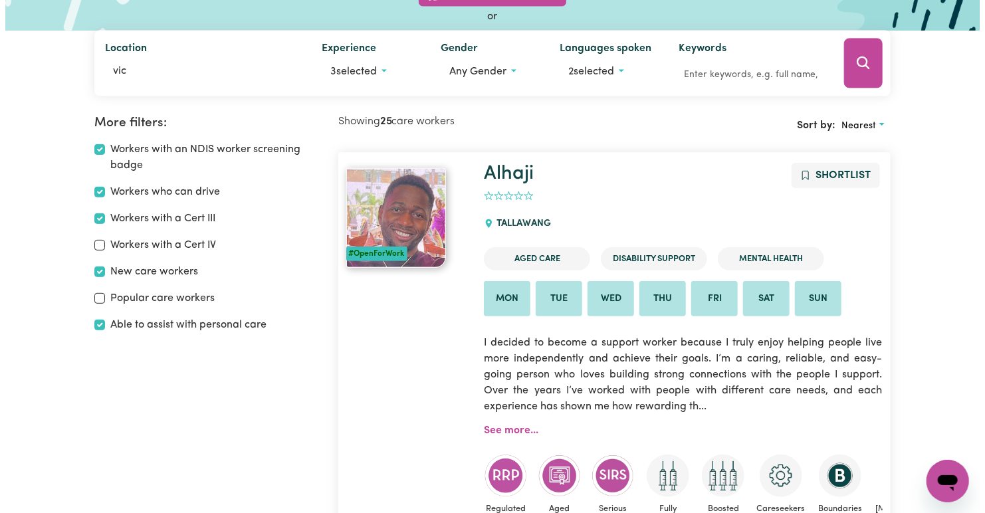
scroll to position [0, 0]
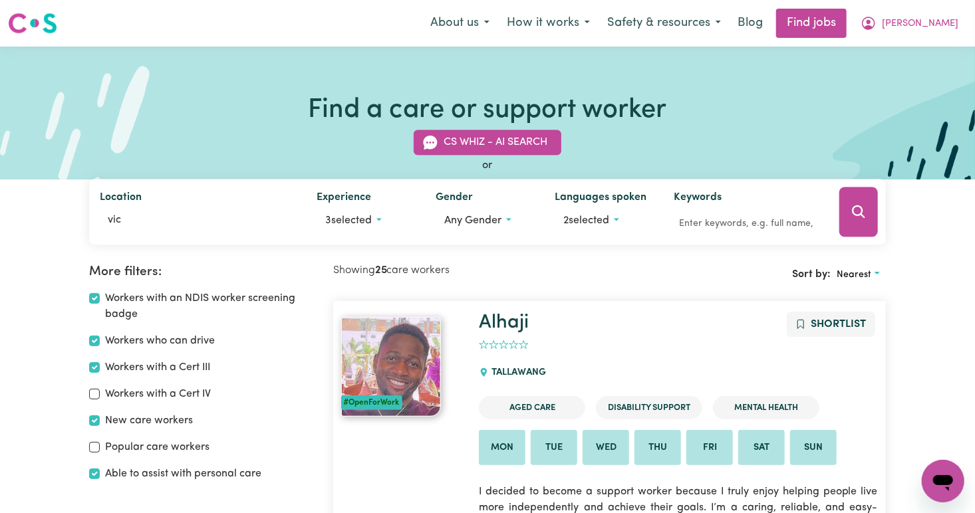
click at [483, 166] on div "or" at bounding box center [487, 166] width 796 height 16
click at [519, 135] on button "CS Whiz - AI Search" at bounding box center [487, 142] width 148 height 25
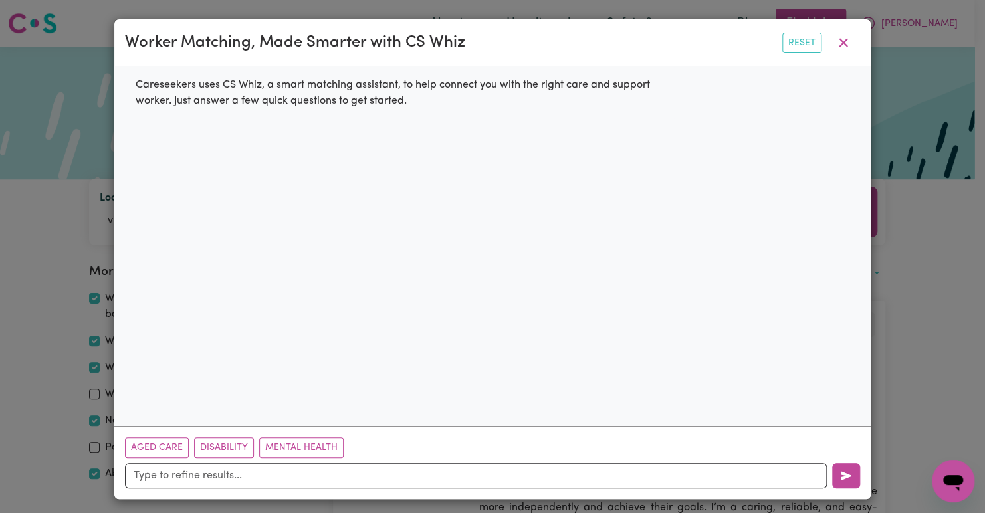
scroll to position [5, 0]
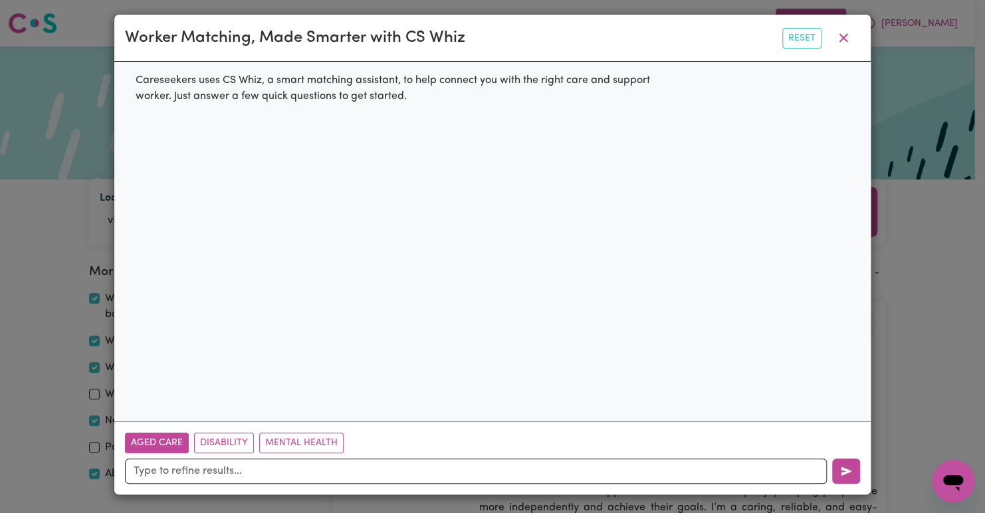
click at [170, 437] on button "Aged Care" at bounding box center [157, 443] width 64 height 21
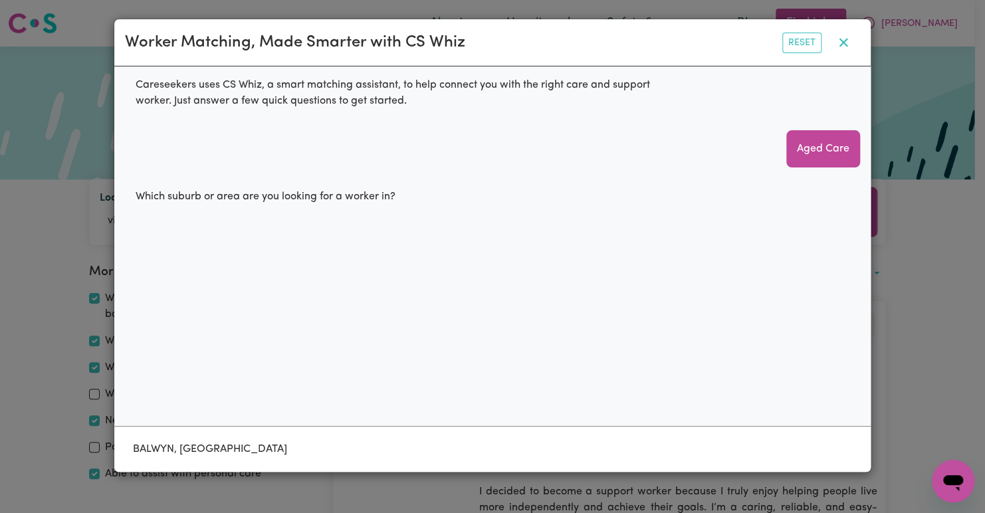
click at [838, 42] on icon "button" at bounding box center [844, 43] width 16 height 16
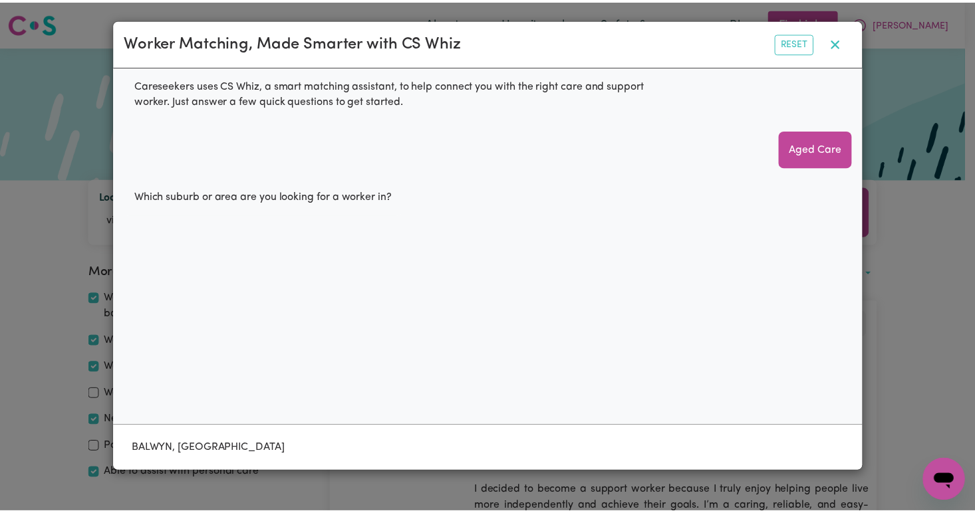
scroll to position [5, 0]
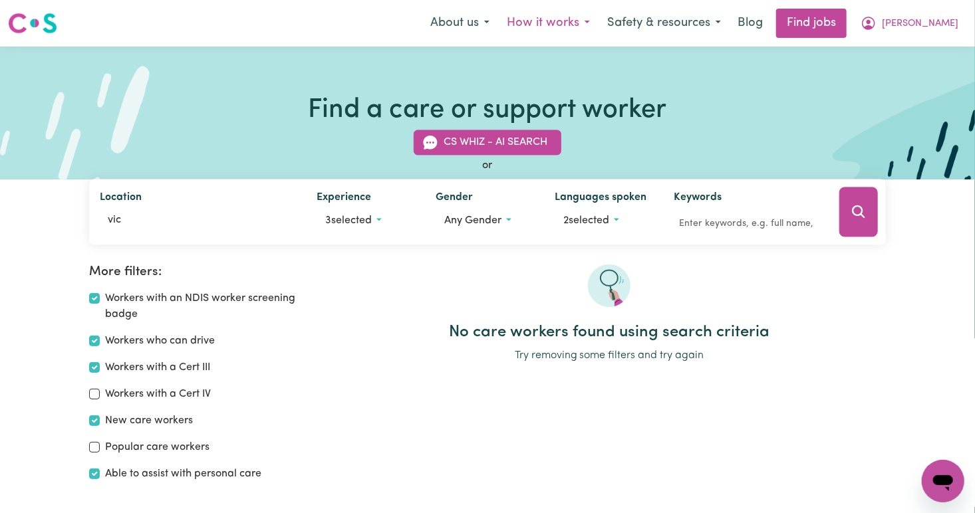
click at [598, 27] on button "How it works" at bounding box center [548, 23] width 100 height 28
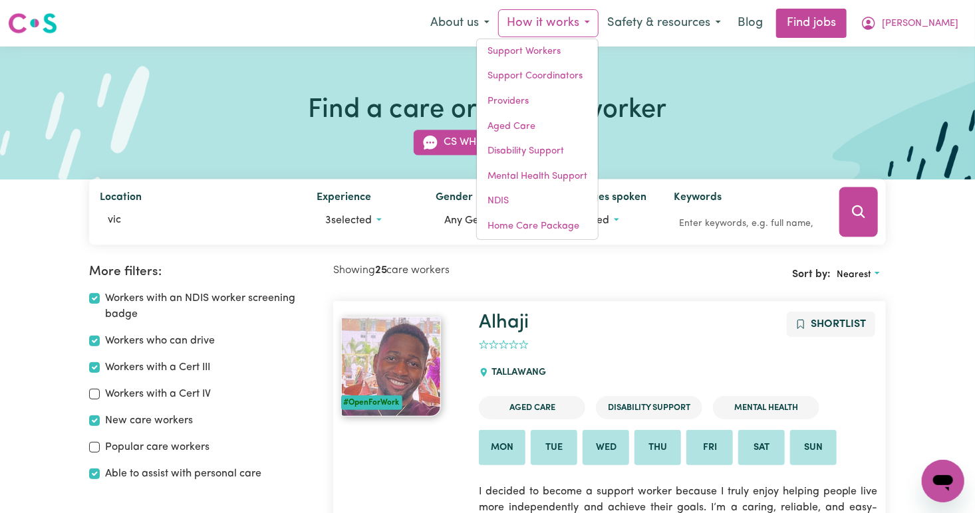
click at [660, 68] on div "Find a care or support worker CS Whiz - AI Search or Location vic Experience 3 …" at bounding box center [487, 113] width 975 height 133
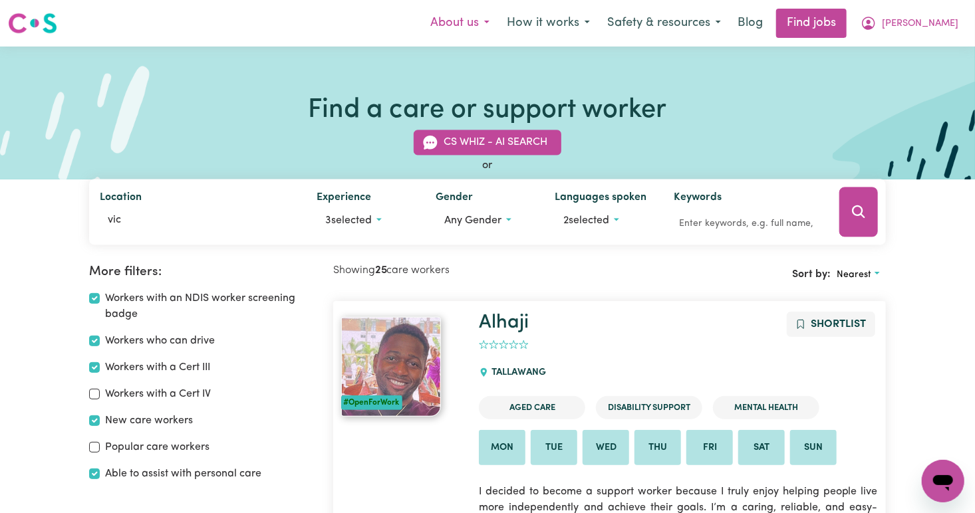
click at [498, 26] on button "About us" at bounding box center [459, 23] width 76 height 28
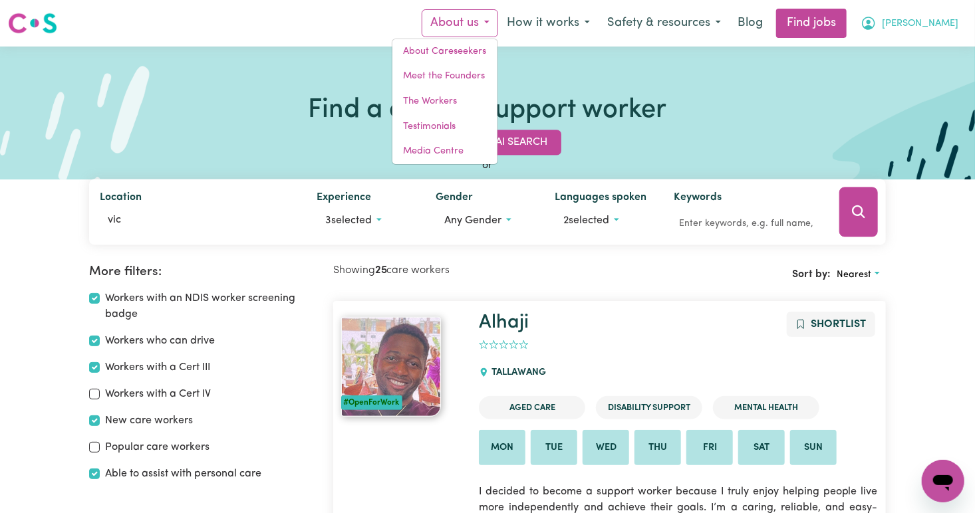
drag, startPoint x: 540, startPoint y: 45, endPoint x: 940, endPoint y: 29, distance: 399.8
click at [940, 29] on span "[PERSON_NAME]" at bounding box center [919, 24] width 76 height 15
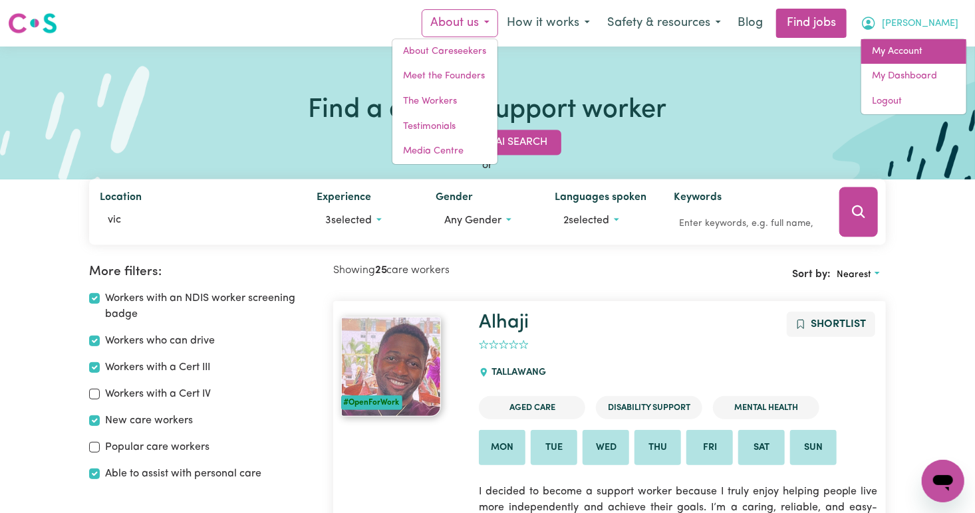
click at [915, 49] on link "My Account" at bounding box center [913, 51] width 105 height 25
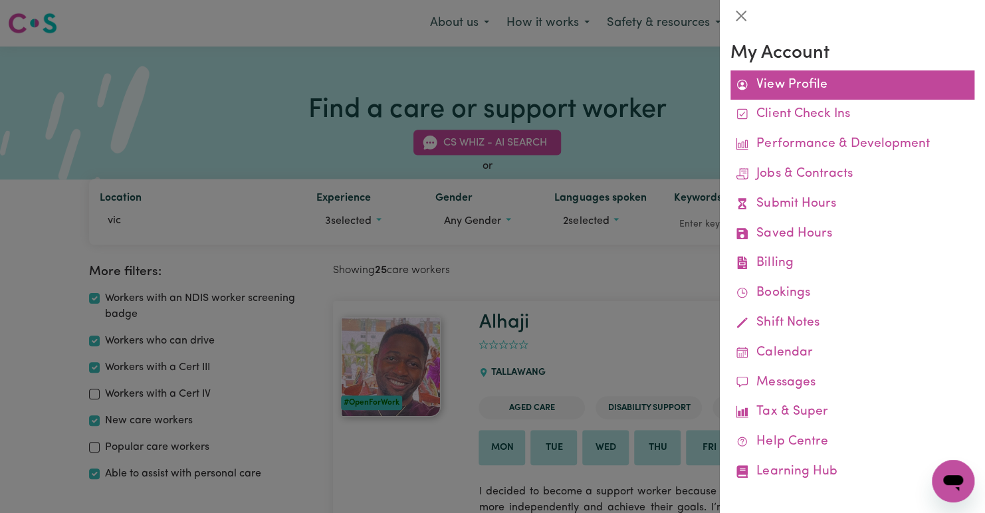
click at [849, 88] on link "View Profile" at bounding box center [853, 85] width 244 height 30
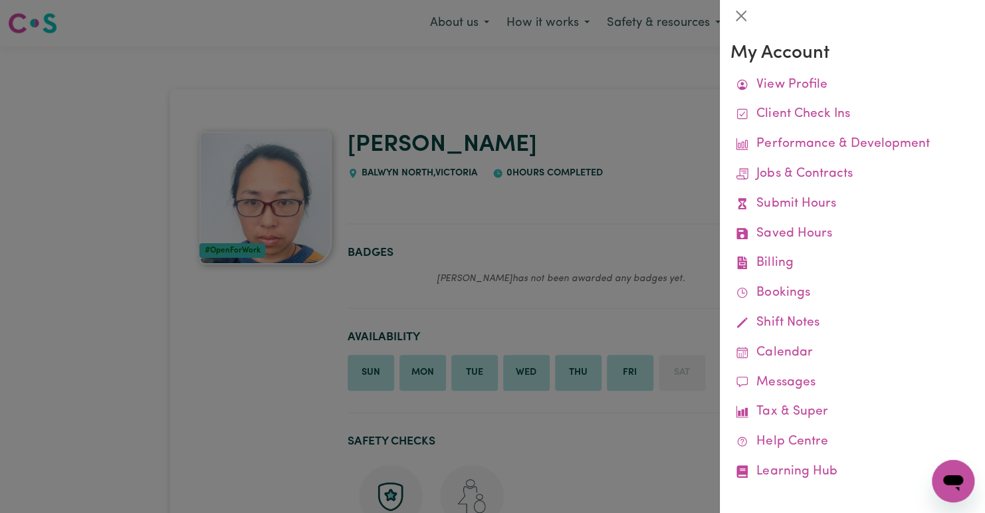
click at [281, 337] on div at bounding box center [492, 256] width 985 height 513
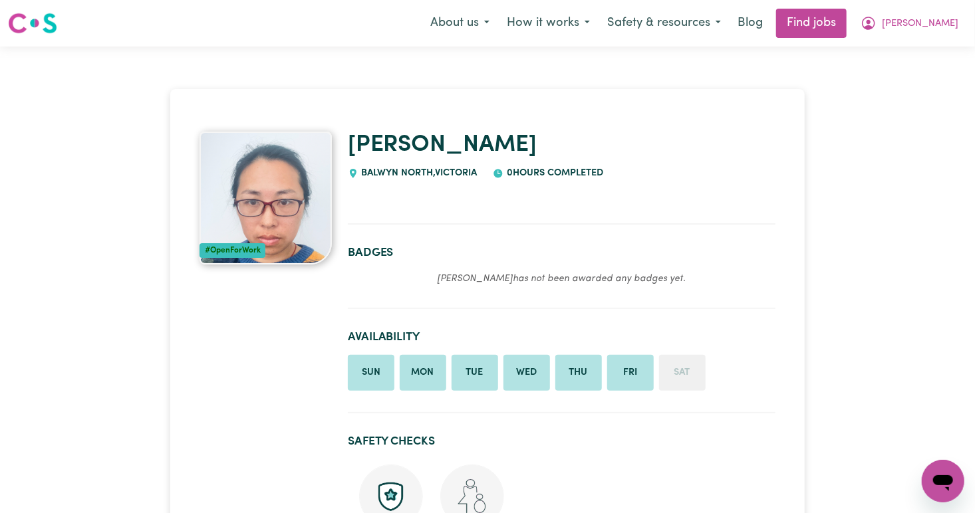
click at [503, 175] on icon at bounding box center [498, 173] width 9 height 9
click at [517, 283] on em "[PERSON_NAME] has not been awarded any badges yet." at bounding box center [561, 279] width 249 height 10
click at [463, 279] on em "[PERSON_NAME] has not been awarded any badges yet." at bounding box center [561, 279] width 249 height 10
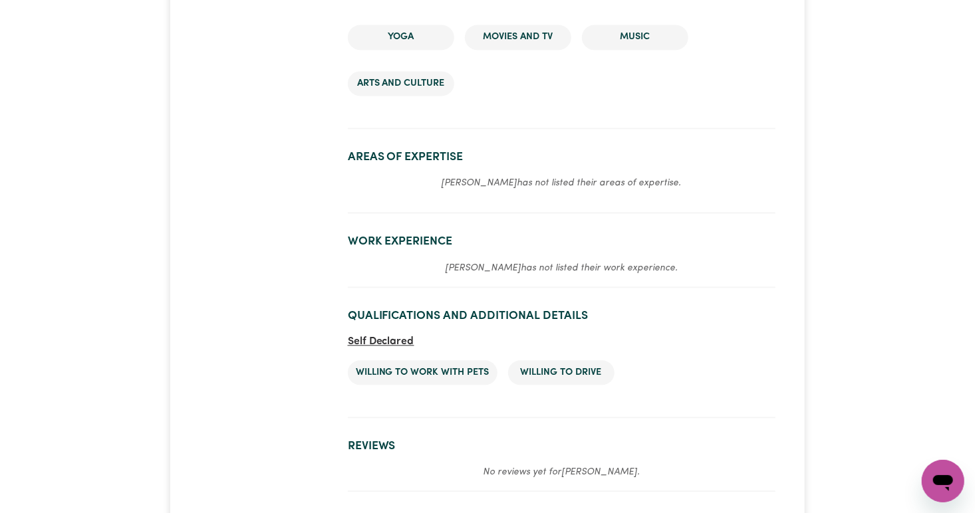
scroll to position [1326, 0]
click at [484, 189] on p "[PERSON_NAME] has not listed their areas of expertise." at bounding box center [561, 183] width 427 height 16
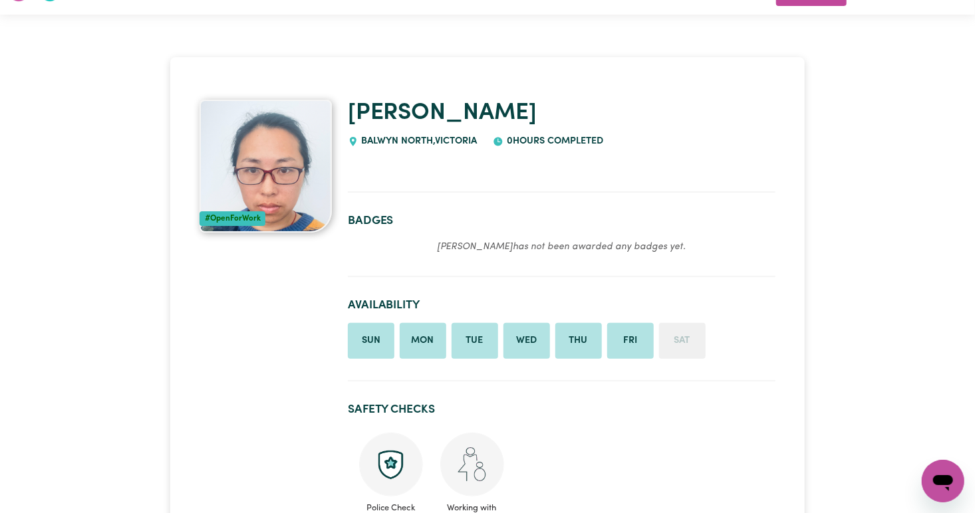
scroll to position [0, 0]
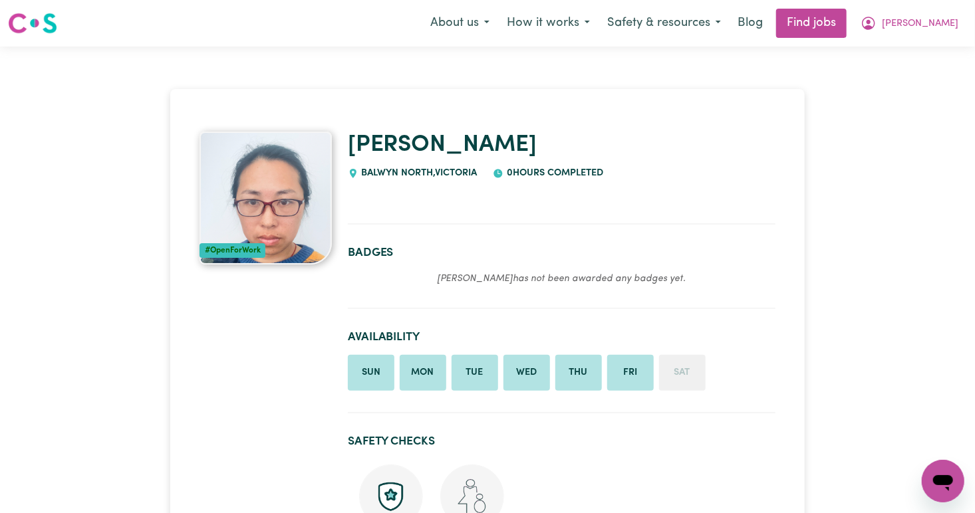
click at [531, 278] on em "[PERSON_NAME] has not been awarded any badges yet." at bounding box center [561, 279] width 249 height 10
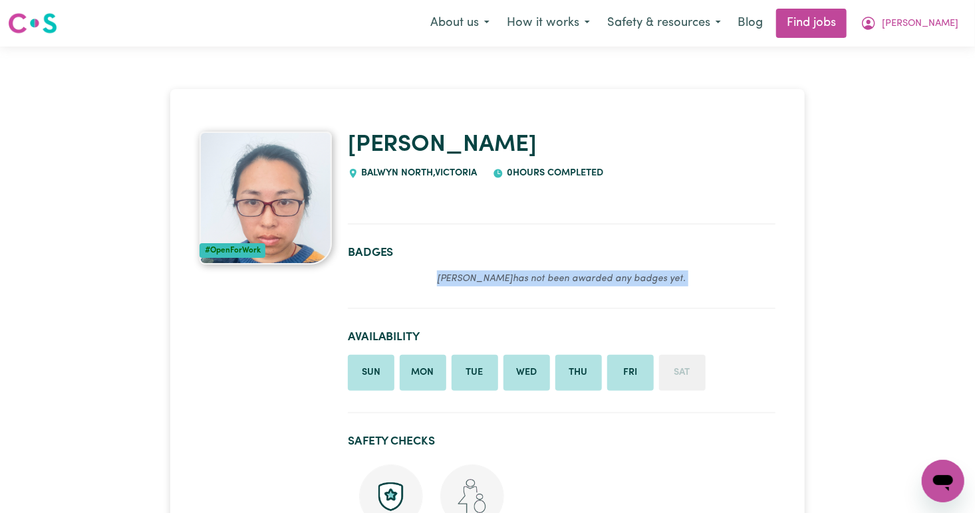
click at [531, 278] on em "[PERSON_NAME] has not been awarded any badges yet." at bounding box center [561, 279] width 249 height 10
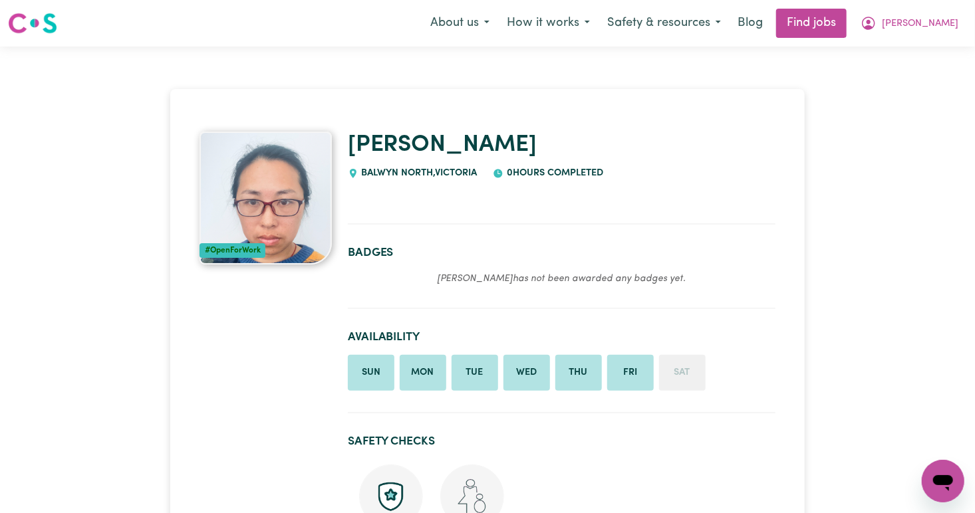
drag, startPoint x: 531, startPoint y: 278, endPoint x: 649, endPoint y: 311, distance: 122.9
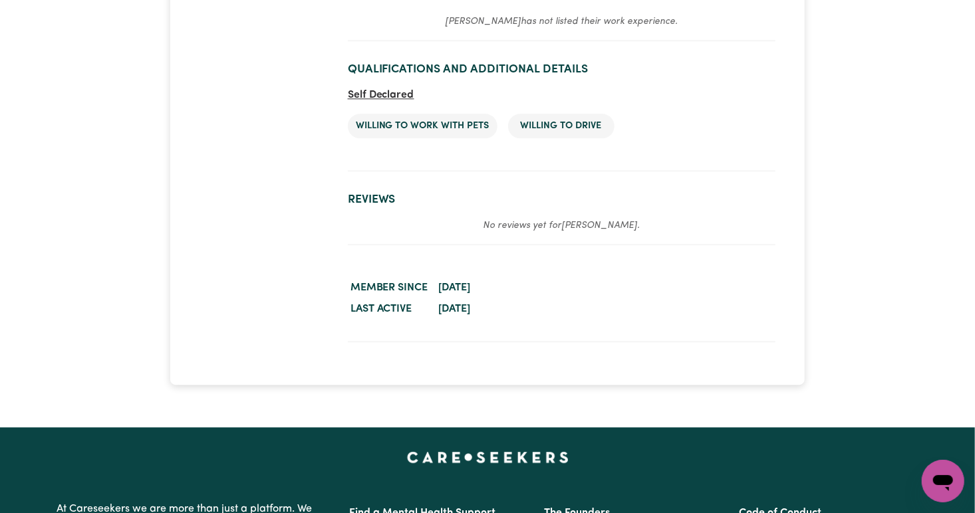
scroll to position [1571, 0]
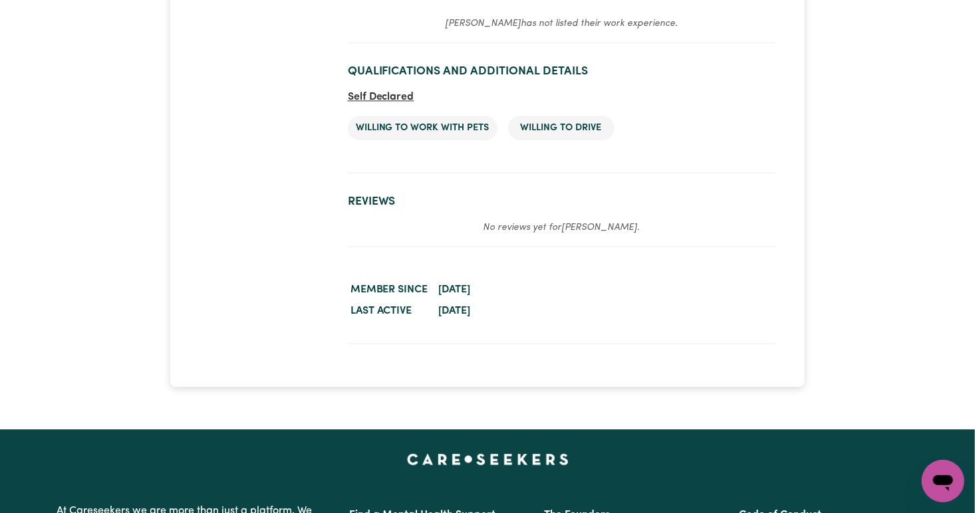
click at [562, 231] on p "No reviews yet for [PERSON_NAME] ." at bounding box center [561, 227] width 427 height 16
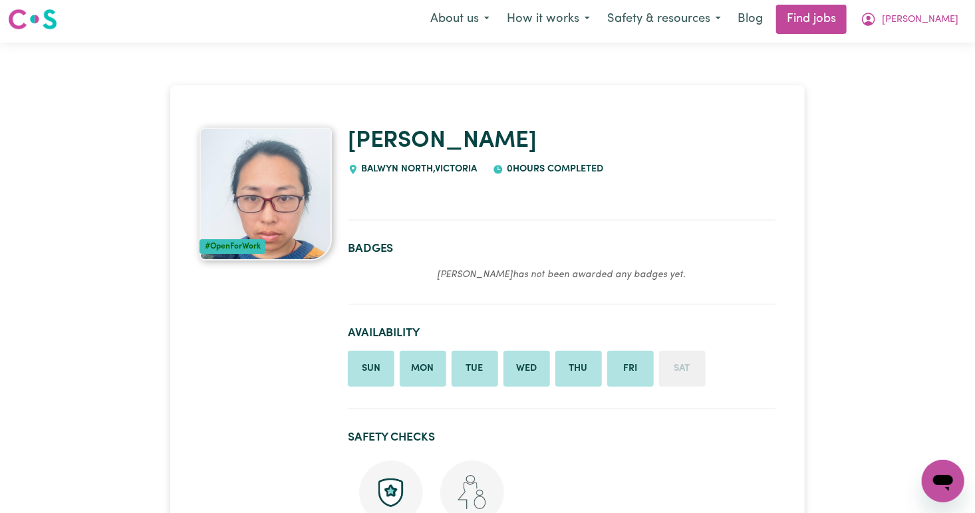
scroll to position [0, 0]
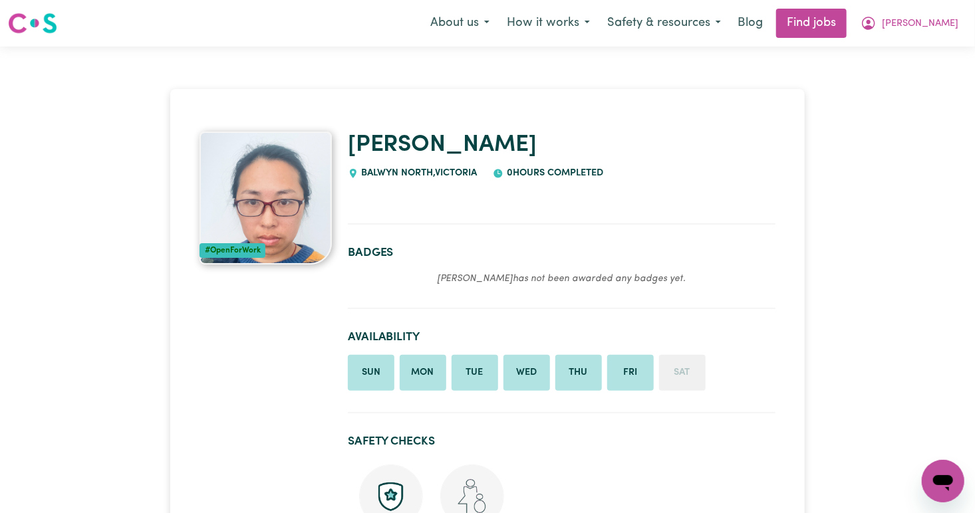
click at [469, 306] on section "Badges [PERSON_NAME] has not been awarded any badges yet." at bounding box center [561, 272] width 427 height 74
click at [468, 265] on section "Badges [PERSON_NAME] has not been awarded any badges yet." at bounding box center [561, 272] width 427 height 74
click at [942, 27] on span "[PERSON_NAME]" at bounding box center [919, 24] width 76 height 15
click at [913, 74] on link "My Dashboard" at bounding box center [913, 76] width 105 height 25
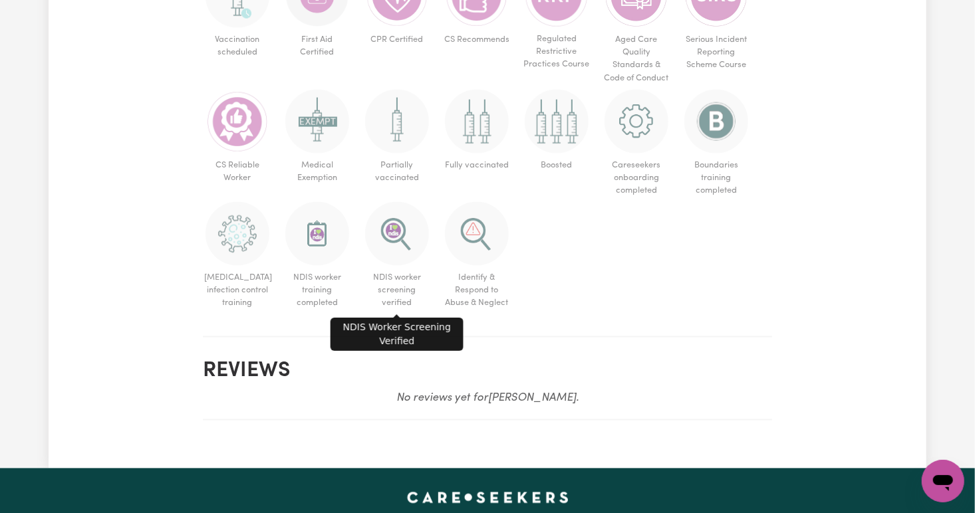
scroll to position [947, 0]
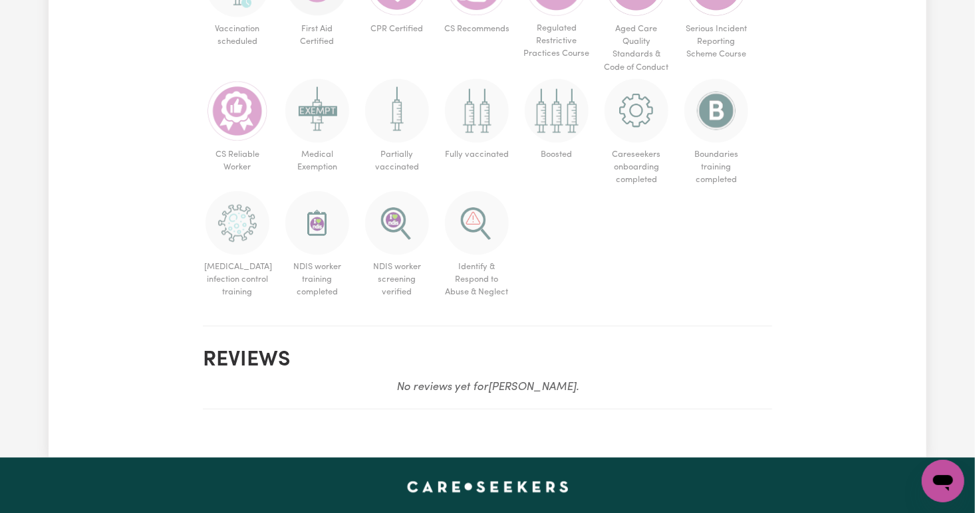
click at [483, 384] on em "No reviews yet for [PERSON_NAME] ." at bounding box center [487, 387] width 182 height 11
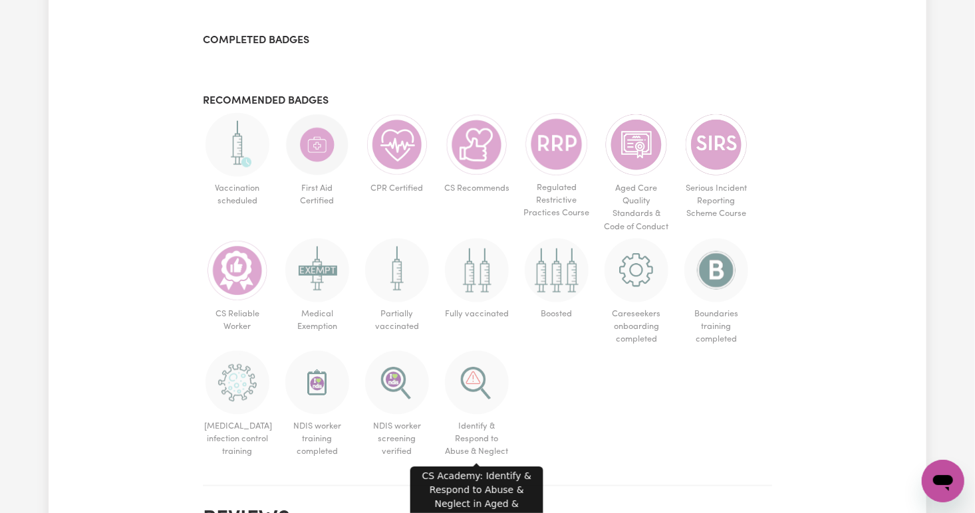
scroll to position [786, 0]
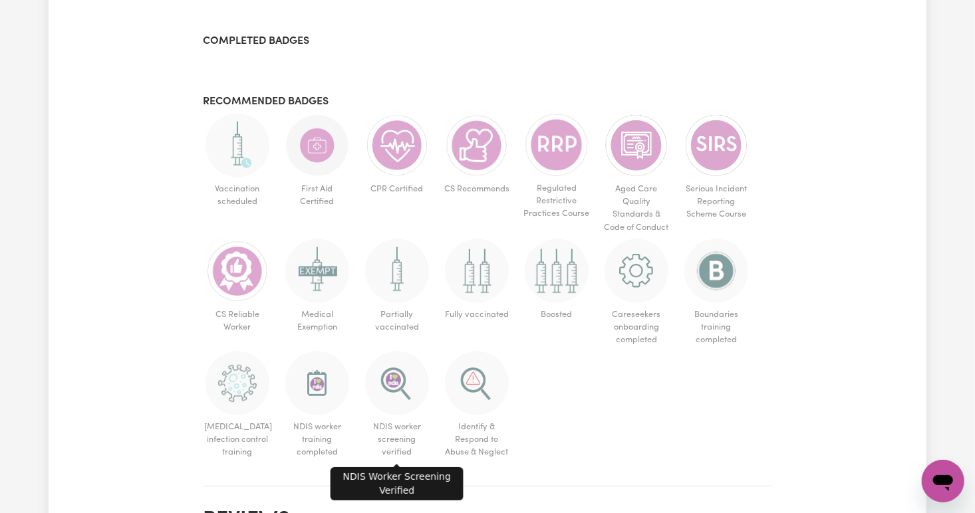
click at [401, 374] on img at bounding box center [397, 384] width 64 height 64
click at [394, 379] on img at bounding box center [397, 384] width 64 height 64
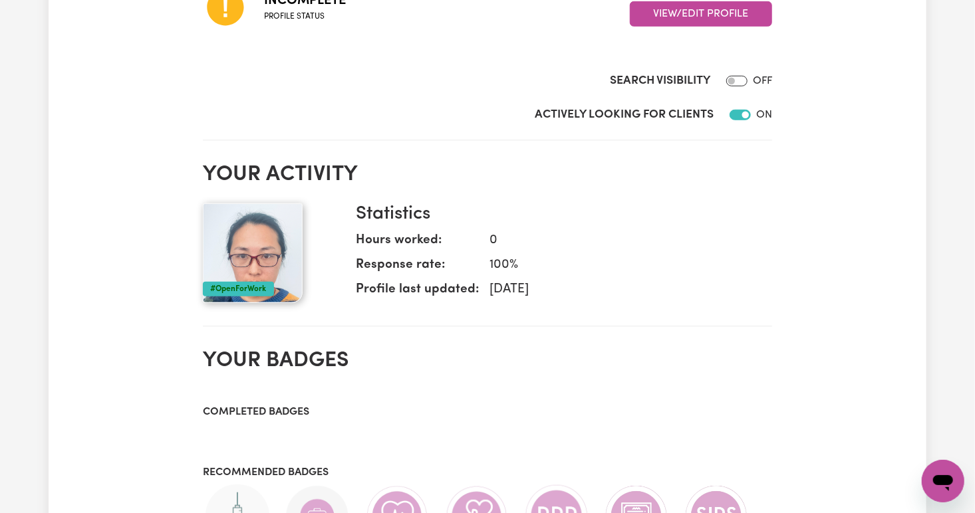
scroll to position [415, 0]
click at [304, 412] on h3 "Completed badges" at bounding box center [487, 413] width 569 height 13
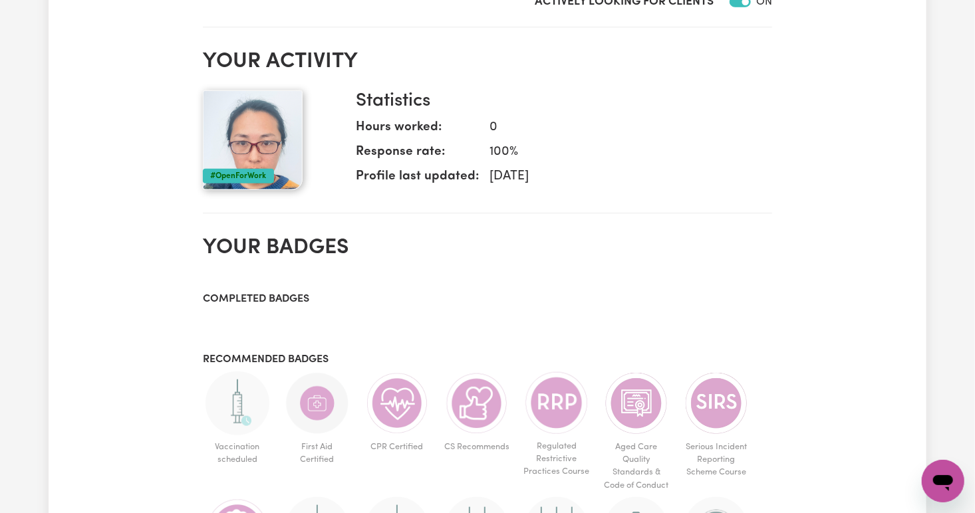
scroll to position [529, 0]
click at [344, 324] on div "Completed badges Recommended badges Vaccination scheduled First Aid Certified C…" at bounding box center [487, 506] width 569 height 429
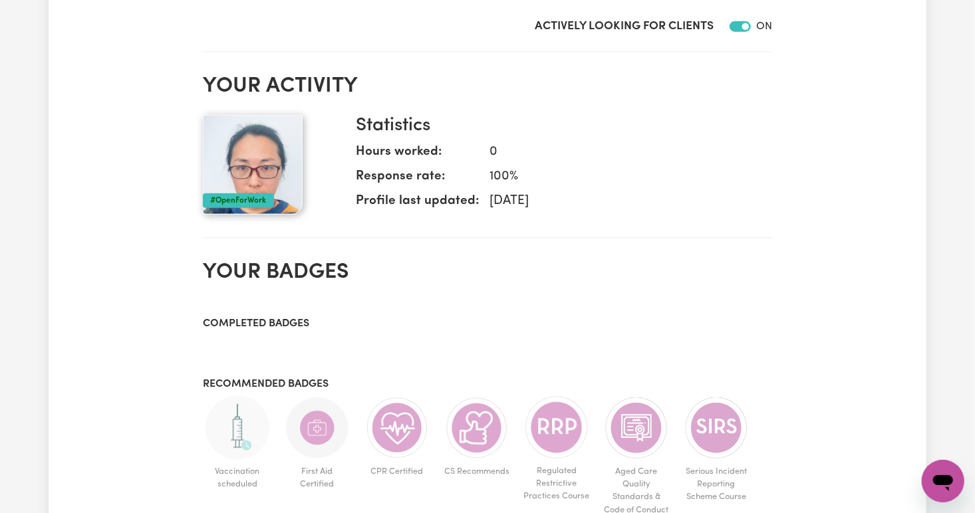
scroll to position [512, 0]
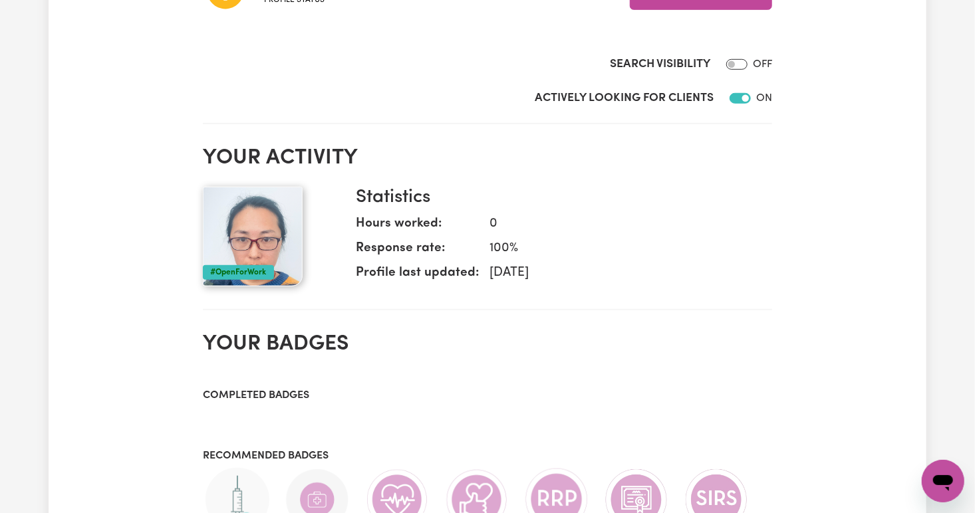
scroll to position [431, 0]
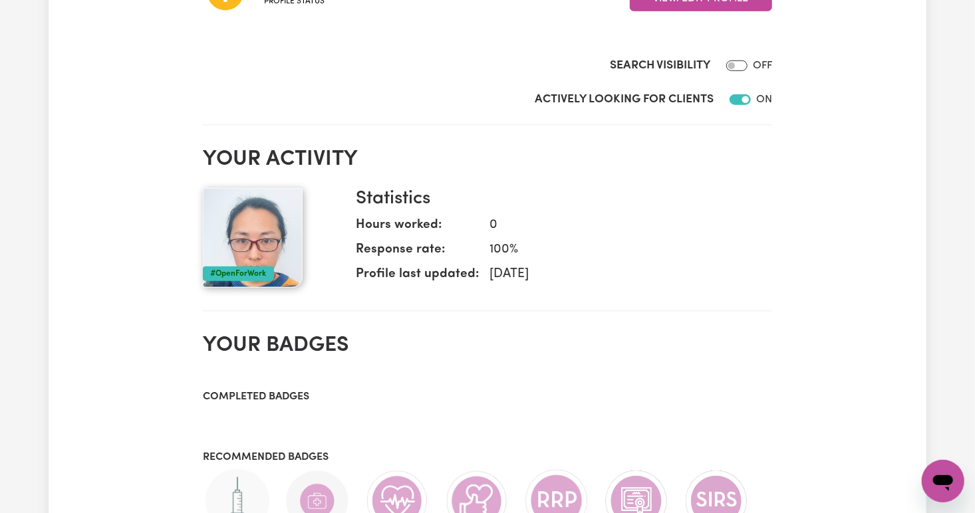
click at [748, 62] on div "Search Visibility OFF" at bounding box center [487, 68] width 569 height 23
click at [744, 68] on input "Search Visibility" at bounding box center [736, 65] width 21 height 11
checkbox input "true"
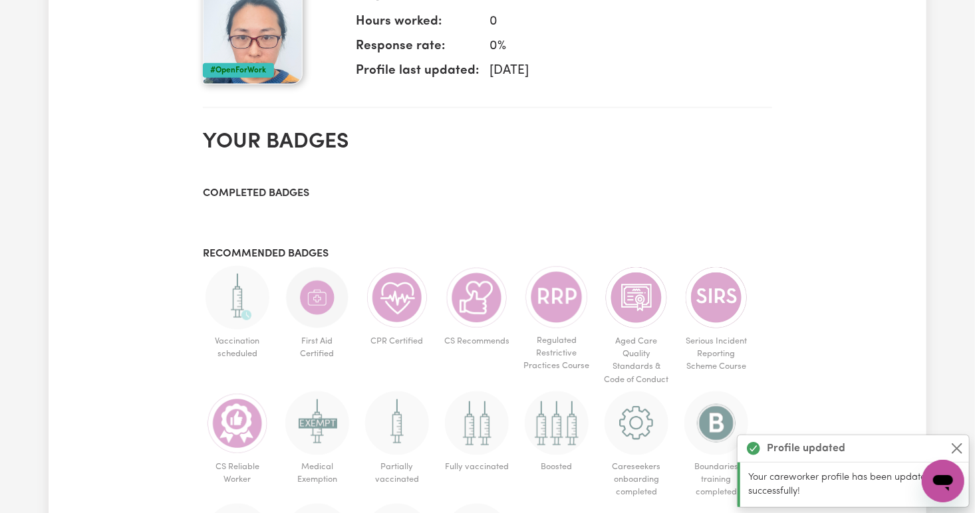
scroll to position [635, 0]
click at [284, 211] on div "Completed badges Recommended badges Vaccination scheduled First Aid Certified C…" at bounding box center [487, 401] width 569 height 429
